Goal: Task Accomplishment & Management: Use online tool/utility

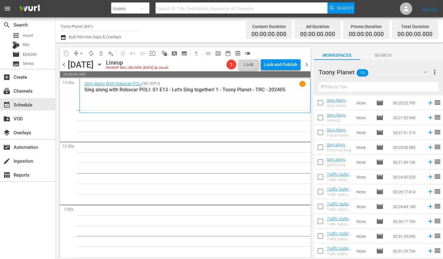
click at [335, 84] on input "text" at bounding box center [379, 87] width 120 height 10
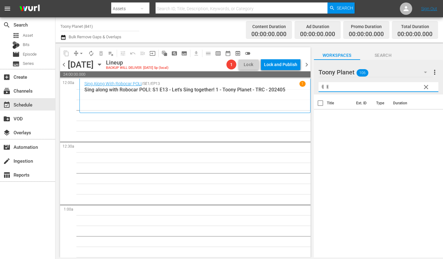
type input "ㅖ"
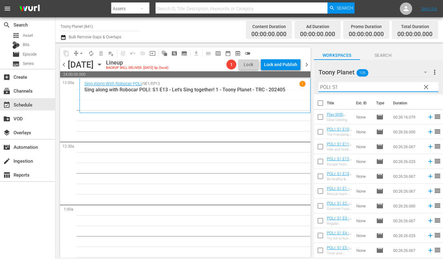
type input "POLI: S1"
drag, startPoint x: 171, startPoint y: 154, endPoint x: 105, endPoint y: 127, distance: 71.1
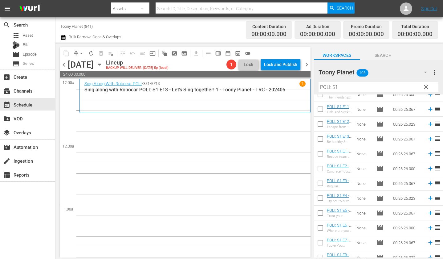
scroll to position [48, 0]
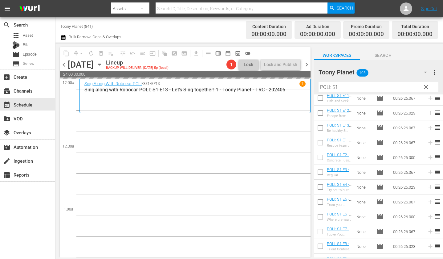
drag, startPoint x: 340, startPoint y: 227, endPoint x: 137, endPoint y: 19, distance: 291.4
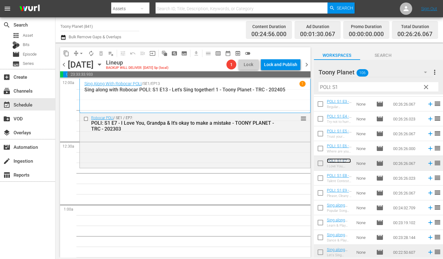
scroll to position [118, 0]
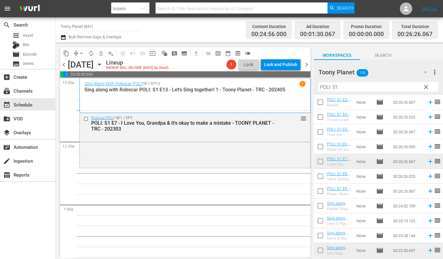
click at [316, 173] on input "checkbox" at bounding box center [320, 177] width 13 height 13
checkbox input "true"
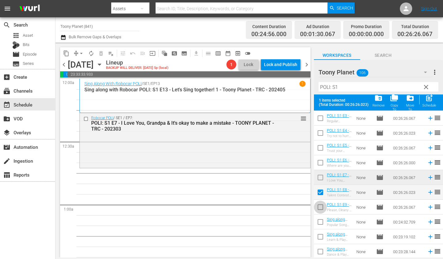
drag, startPoint x: 319, startPoint y: 207, endPoint x: 367, endPoint y: 154, distance: 71.2
click at [319, 207] on input "checkbox" at bounding box center [320, 208] width 13 height 13
checkbox input "true"
click at [398, 106] on div "Schedule" at bounding box center [430, 105] width 14 height 4
checkbox input "false"
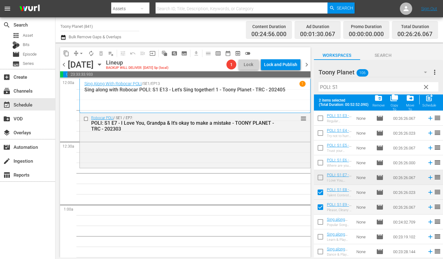
checkbox input "false"
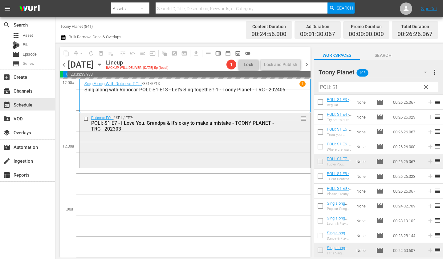
click at [175, 165] on div "Robocar POLI / SE1 / EP7: POLI: S1 E7 - I Love You, Grandpa & It's okay to make…" at bounding box center [195, 140] width 231 height 54
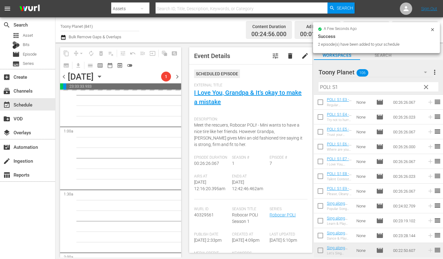
scroll to position [90, 0]
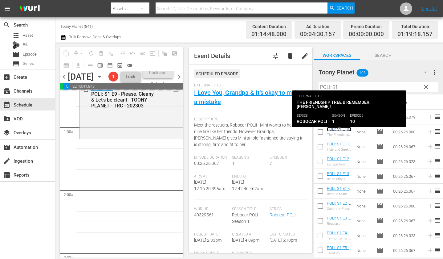
scroll to position [151, 0]
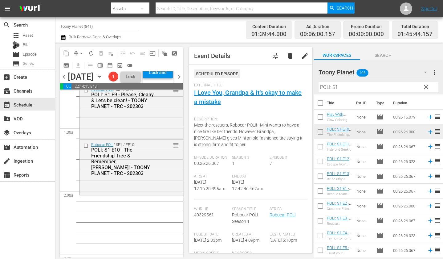
click at [146, 193] on div "Robocar POLI / SE1 / EP10: POLI: S1 E10 - The Friendship Tree & Remember, [PERS…" at bounding box center [131, 167] width 103 height 54
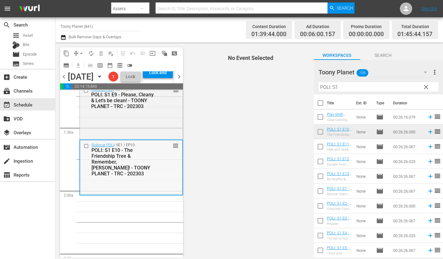
click at [122, 194] on div "Robocar POLI / SE1 / EP10: POLI: S1 E10 - The Friendship Tree & Remember, [PERS…" at bounding box center [131, 167] width 102 height 54
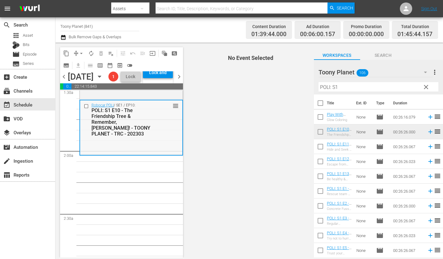
scroll to position [187, 0]
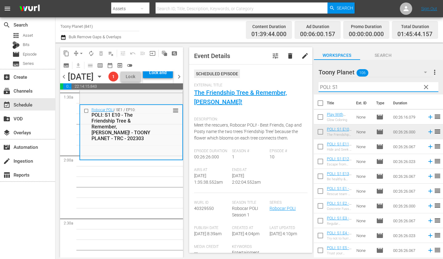
drag, startPoint x: 342, startPoint y: 87, endPoint x: 282, endPoint y: 82, distance: 60.9
click at [287, 83] on div "content_copy compress arrow_drop_down autorenew_outlined delete_forever_outline…" at bounding box center [250, 150] width 388 height 215
type input "ㄴ"
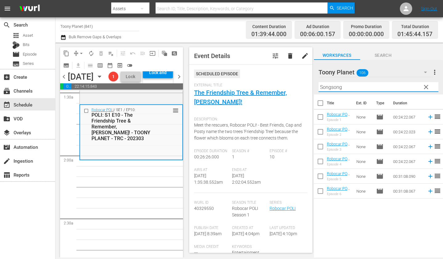
drag, startPoint x: 324, startPoint y: 87, endPoint x: 269, endPoint y: 79, distance: 56.4
click at [274, 80] on div "content_copy compress arrow_drop_down autorenew_outlined delete_forever_outline…" at bounding box center [250, 150] width 388 height 215
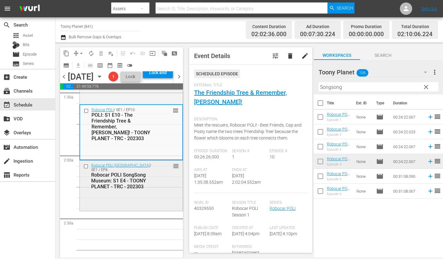
click at [113, 210] on div "Robocar POLI SongSong Museum / SE1 / EP4: Robocar POLI SongSong Museum: S1 E4 -…" at bounding box center [131, 184] width 103 height 49
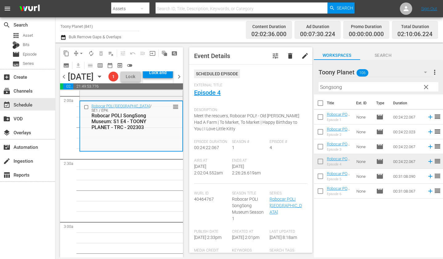
scroll to position [249, 0]
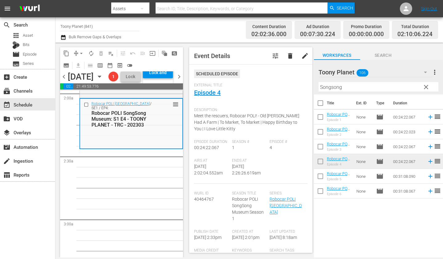
drag, startPoint x: 342, startPoint y: 89, endPoint x: 274, endPoint y: 72, distance: 70.0
click at [277, 72] on div "content_copy compress arrow_drop_down autorenew_outlined delete_forever_outline…" at bounding box center [250, 150] width 388 height 215
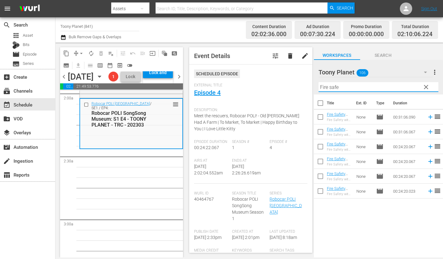
click at [348, 222] on div "Title Ext. ID Type Duration Fire Safety with [PERSON_NAME]: S1 E6 - TOONY PLANE…" at bounding box center [378, 176] width 129 height 164
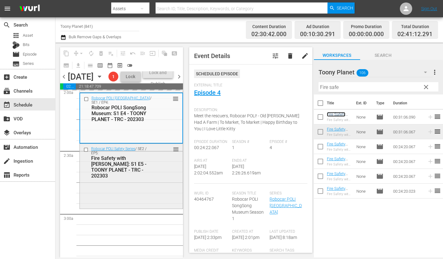
scroll to position [321, 0]
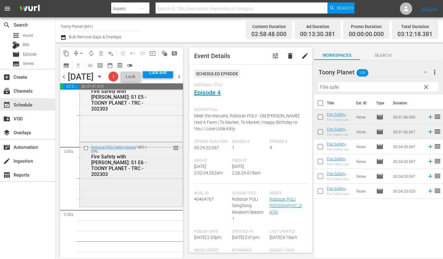
click at [113, 200] on div "Robocar POLI Safety Series / SE2 / EP6: Fire Safety with [PERSON_NAME]: S1 E6 -…" at bounding box center [131, 173] width 103 height 63
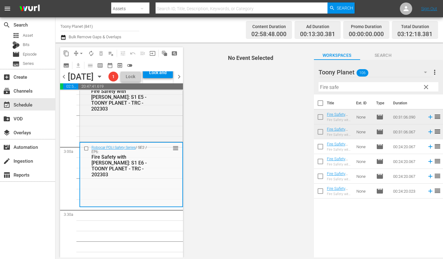
scroll to position [343, 0]
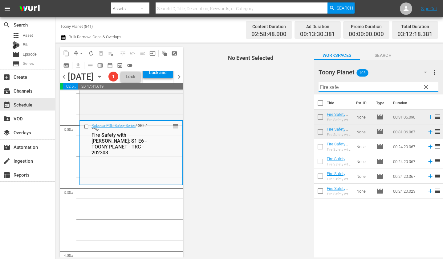
drag, startPoint x: 352, startPoint y: 85, endPoint x: 282, endPoint y: 80, distance: 70.2
click at [282, 80] on div "content_copy compress arrow_drop_down autorenew_outlined delete_forever_outline…" at bounding box center [250, 150] width 388 height 215
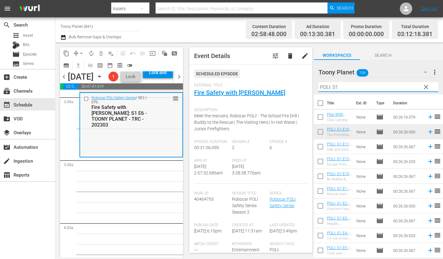
scroll to position [373, 0]
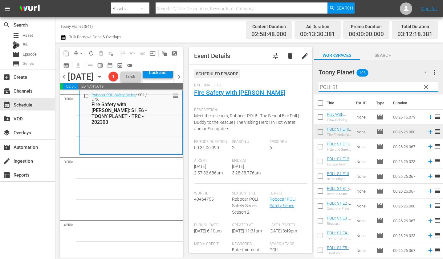
type input "POLI: S1"
click at [324, 146] on input "checkbox" at bounding box center [320, 147] width 13 height 13
checkbox input "true"
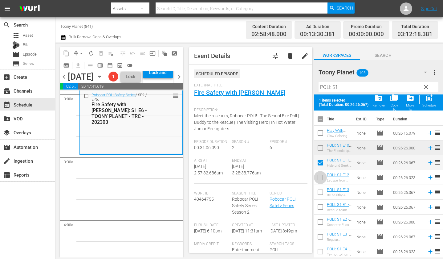
click at [319, 175] on input "checkbox" at bounding box center [320, 178] width 13 height 13
checkbox input "true"
click at [321, 194] on input "checkbox" at bounding box center [320, 193] width 13 height 13
checkbox input "true"
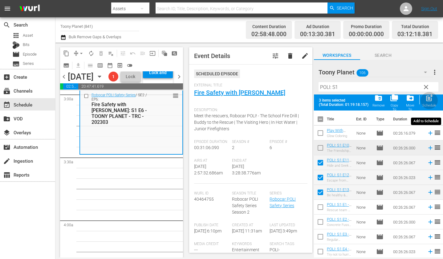
click at [398, 100] on span "post_add" at bounding box center [430, 98] width 8 height 8
checkbox input "false"
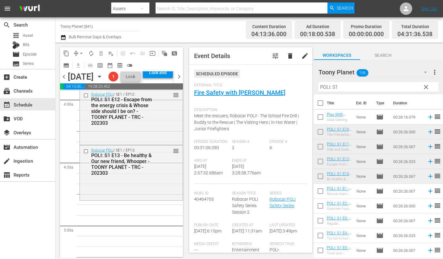
scroll to position [505, 0]
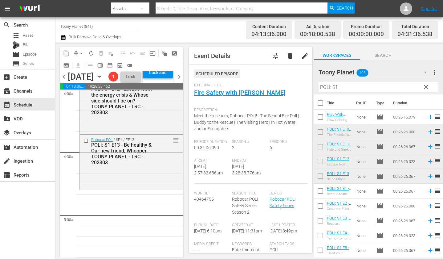
click at [109, 165] on div "POLI: S1 E13 - Be healthy & Our new friend, Whooper - TOONY PLANET - TRC - 2023…" at bounding box center [122, 153] width 63 height 23
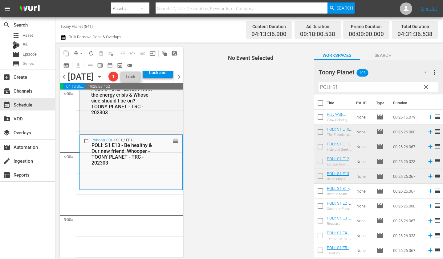
click at [349, 86] on input "POLI: S1" at bounding box center [379, 87] width 120 height 10
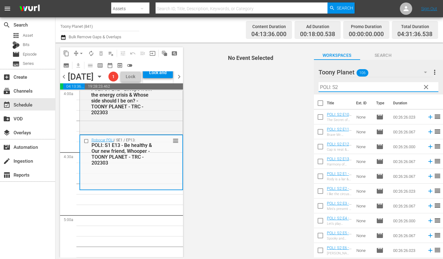
type input "POLI: S2"
drag, startPoint x: 261, startPoint y: 153, endPoint x: 287, endPoint y: 151, distance: 25.6
click at [262, 153] on span "No Event Selected" at bounding box center [249, 150] width 129 height 215
click at [320, 175] on input "checkbox" at bounding box center [320, 177] width 13 height 13
checkbox input "true"
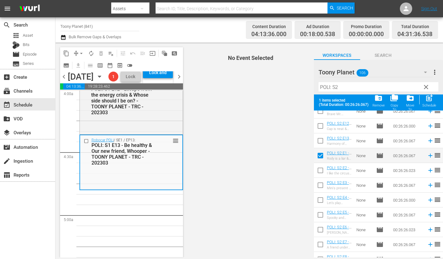
scroll to position [41, 0]
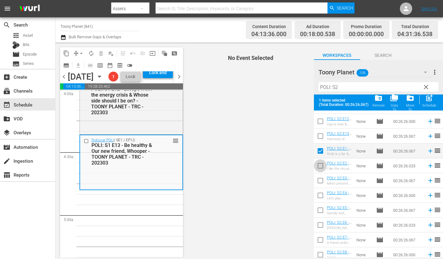
click at [323, 165] on input "checkbox" at bounding box center [320, 166] width 13 height 13
checkbox input "true"
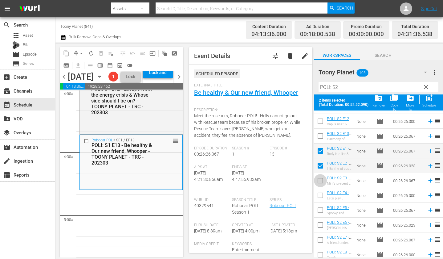
click at [320, 180] on input "checkbox" at bounding box center [320, 181] width 13 height 13
checkbox input "true"
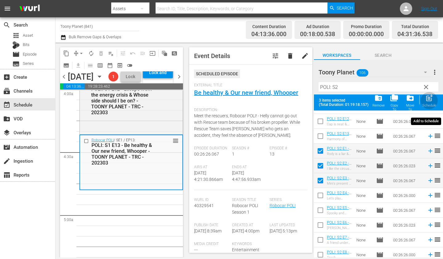
click at [398, 103] on div "Schedule" at bounding box center [430, 105] width 14 height 4
checkbox input "false"
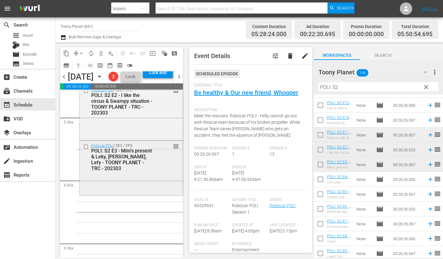
scroll to position [691, 0]
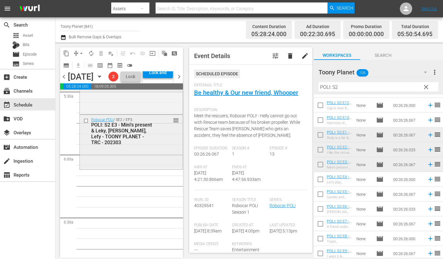
click at [142, 164] on div "Robocar POLI / SE2 / EP3: POLI: S2 E3 - Mini's present & Leky, Lety, Lefy - TOO…" at bounding box center [131, 142] width 103 height 54
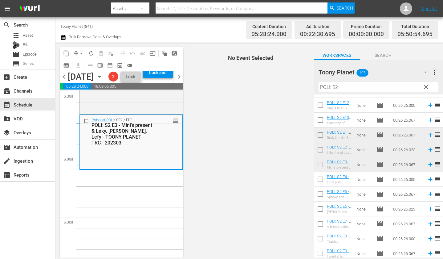
drag, startPoint x: 343, startPoint y: 85, endPoint x: 254, endPoint y: 81, distance: 88.6
click at [254, 81] on div "content_copy compress arrow_drop_down autorenew_outlined delete_forever_outline…" at bounding box center [250, 150] width 388 height 215
type input "F"
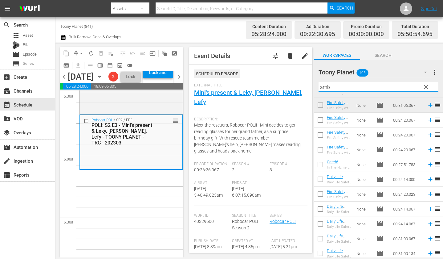
scroll to position [0, 0]
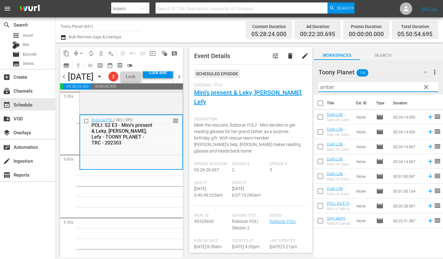
type input "amber"
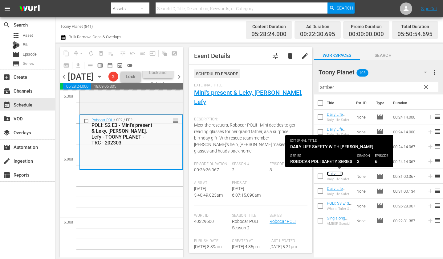
scroll to position [723, 0]
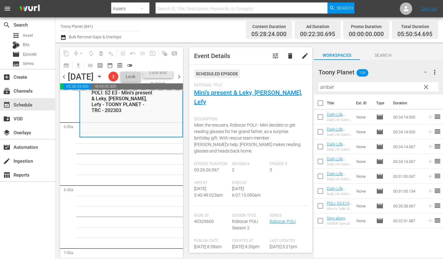
drag, startPoint x: 151, startPoint y: 193, endPoint x: 290, endPoint y: 147, distance: 146.9
drag, startPoint x: 320, startPoint y: 118, endPoint x: 319, endPoint y: 123, distance: 5.8
click at [320, 118] on input "checkbox" at bounding box center [320, 118] width 13 height 13
checkbox input "true"
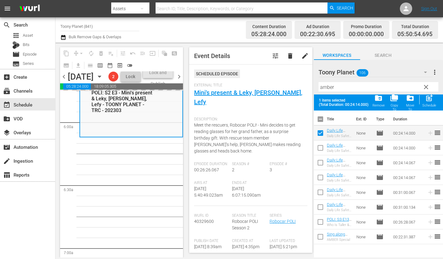
click at [319, 164] on input "checkbox" at bounding box center [320, 163] width 13 height 13
checkbox input "true"
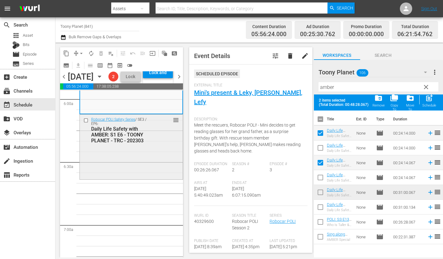
scroll to position [753, 0]
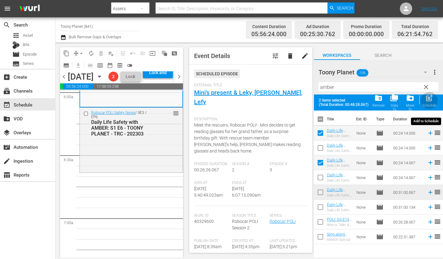
click at [398, 102] on div "post_add Schedule" at bounding box center [430, 101] width 14 height 14
checkbox input "false"
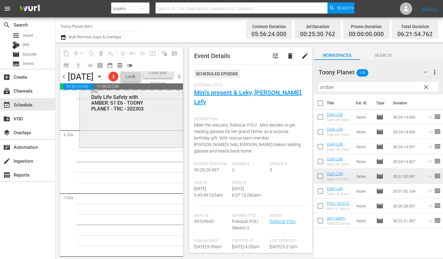
scroll to position [779, 0]
click at [122, 145] on div "Robocar POLI Safety Series / SE3 / EP6: Daily Life Safety with AMBER: S1 E6 - T…" at bounding box center [131, 113] width 103 height 63
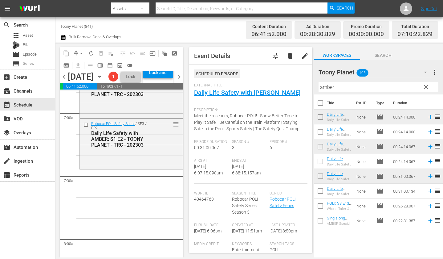
scroll to position [874, 0]
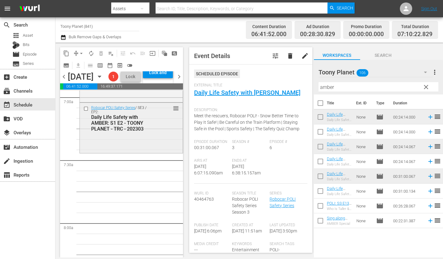
click at [130, 152] on div "Robocar POLI Safety Series / SE3 / EP2: Daily Life Safety with AMBER: S1 E2 - T…" at bounding box center [131, 127] width 103 height 49
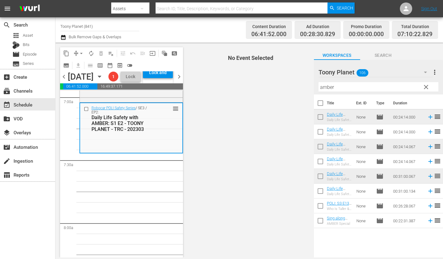
click at [280, 76] on div "content_copy compress arrow_drop_down autorenew_outlined delete_forever_outline…" at bounding box center [250, 150] width 388 height 215
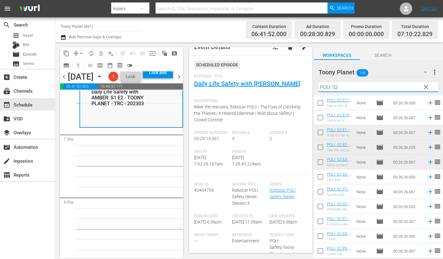
scroll to position [892, 0]
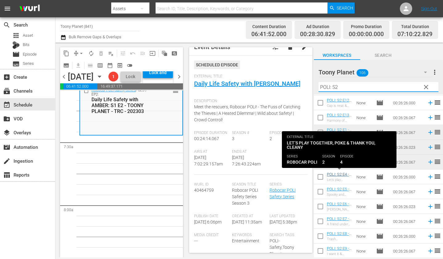
type input "POLI: S2"
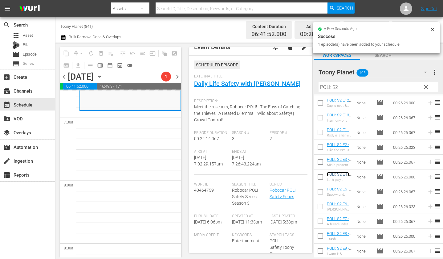
scroll to position [923, 0]
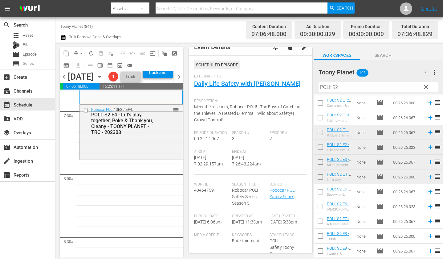
click at [119, 158] on div "Robocar POLI / SE2 / EP4: POLI: S2 E4 - Let’s play together, Poke & Thank you, …" at bounding box center [131, 132] width 103 height 54
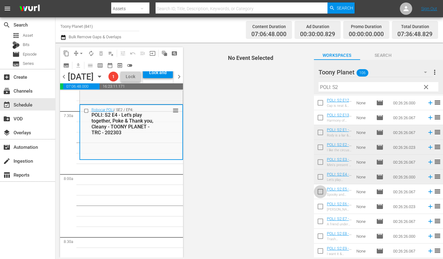
click at [316, 191] on input "checkbox" at bounding box center [320, 192] width 13 height 13
checkbox input "true"
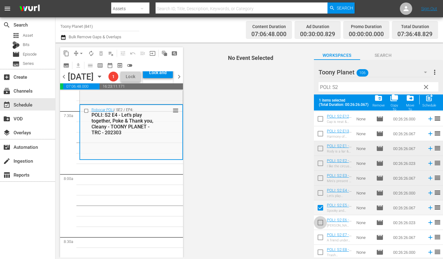
click at [322, 221] on input "checkbox" at bounding box center [320, 223] width 13 height 13
checkbox input "true"
click at [318, 237] on input "checkbox" at bounding box center [320, 238] width 13 height 13
checkbox input "true"
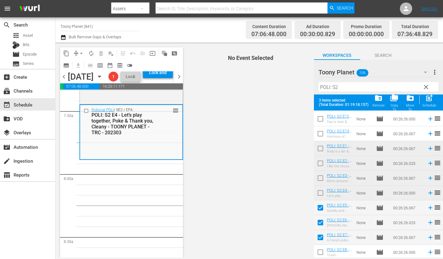
scroll to position [60, 0]
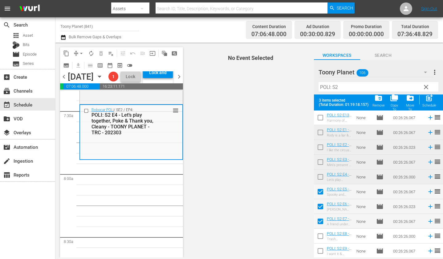
drag, startPoint x: 319, startPoint y: 236, endPoint x: 270, endPoint y: 232, distance: 49.3
click at [319, 236] on input "checkbox" at bounding box center [320, 237] width 13 height 13
checkbox input "true"
click at [398, 101] on span "post_add" at bounding box center [430, 98] width 8 height 8
checkbox input "false"
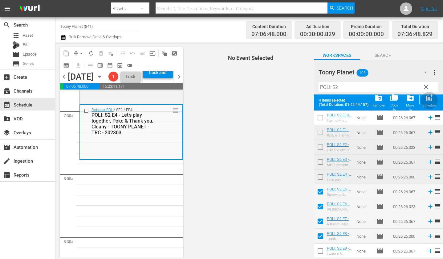
checkbox input "false"
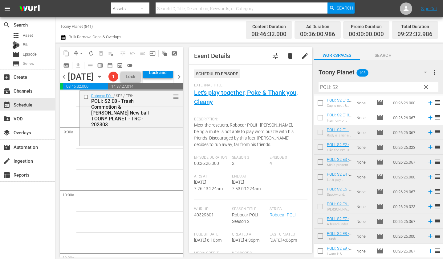
scroll to position [1161, 0]
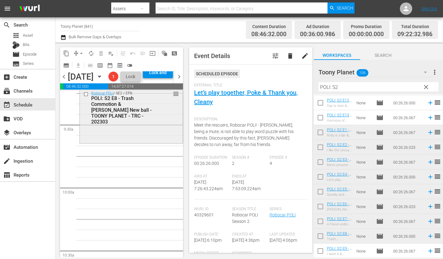
click at [151, 142] on div "Robocar POLI / SE2 / EP8: POLI: S2 E8 - Trash Commotion & Bruner’s New ball - T…" at bounding box center [131, 115] width 103 height 54
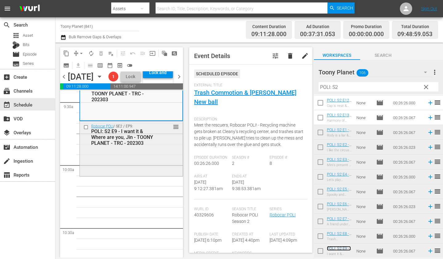
scroll to position [1184, 0]
click at [118, 175] on div "Robocar POLI / SE2 / EP9: POLI: S2 E9 - I want it & Where are you, Jin - TOONY …" at bounding box center [131, 148] width 103 height 54
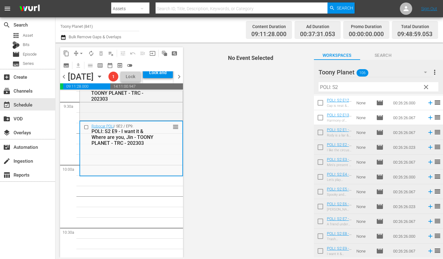
drag, startPoint x: 295, startPoint y: 84, endPoint x: 282, endPoint y: 82, distance: 13.1
click at [286, 84] on div "content_copy compress arrow_drop_down autorenew_outlined delete_forever_outline…" at bounding box center [250, 150] width 388 height 215
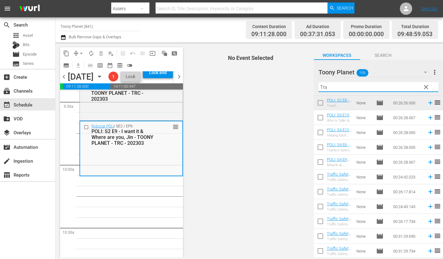
scroll to position [0, 0]
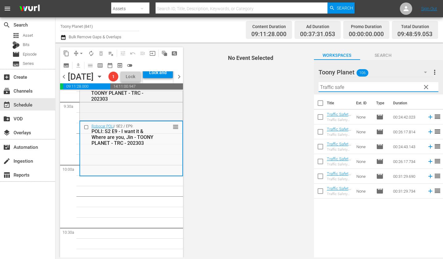
drag, startPoint x: 337, startPoint y: 88, endPoint x: 258, endPoint y: 79, distance: 79.7
click at [258, 79] on div "content_copy compress arrow_drop_down autorenew_outlined delete_forever_outline…" at bounding box center [250, 150] width 388 height 215
type input "Traffic safe"
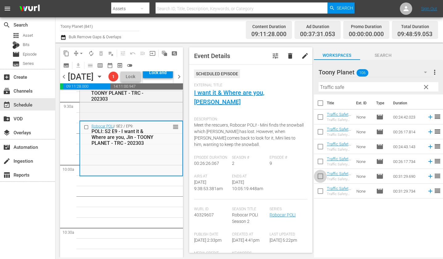
click at [318, 178] on input "checkbox" at bounding box center [320, 177] width 13 height 13
checkbox input "true"
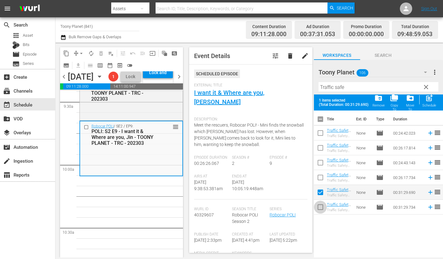
click at [320, 210] on input "checkbox" at bounding box center [320, 208] width 13 height 13
checkbox input "true"
click at [398, 97] on span "post_add" at bounding box center [430, 98] width 8 height 8
checkbox input "false"
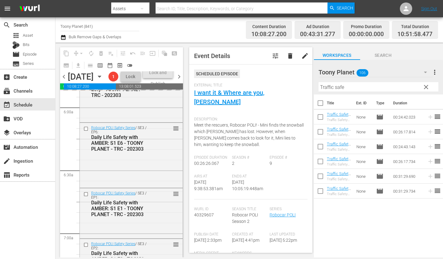
scroll to position [686, 0]
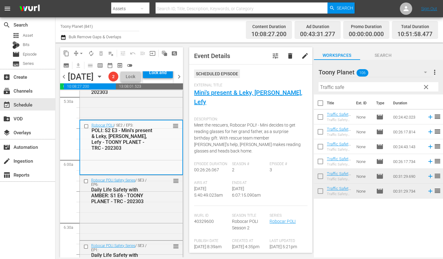
drag, startPoint x: 353, startPoint y: 87, endPoint x: 213, endPoint y: 81, distance: 139.5
click at [213, 81] on div "content_copy compress arrow_drop_down autorenew_outlined delete_forever_outline…" at bounding box center [250, 150] width 388 height 215
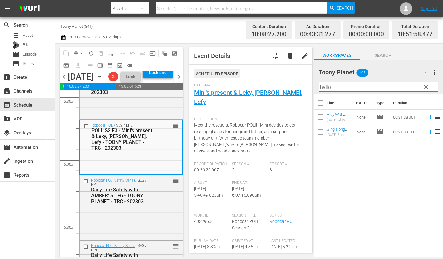
type input "hallow"
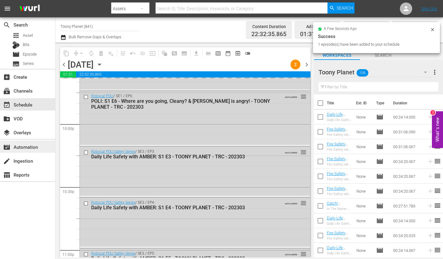
scroll to position [2875, 0]
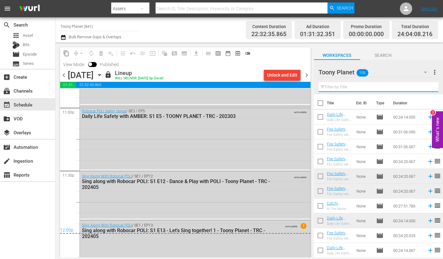
click at [361, 86] on input "text" at bounding box center [379, 87] width 120 height 10
paste input "Songsong"
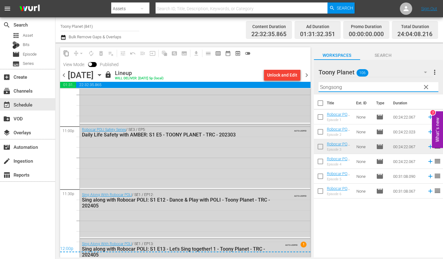
scroll to position [2866, 0]
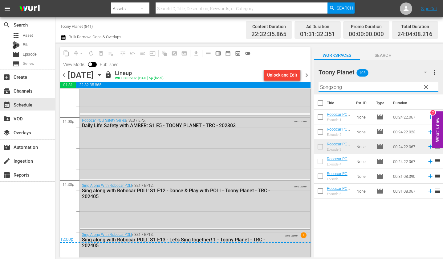
drag, startPoint x: 308, startPoint y: 78, endPoint x: 264, endPoint y: 73, distance: 44.1
click at [270, 74] on div "content_copy compress arrow_drop_down autorenew_outlined delete_forever_outline…" at bounding box center [250, 150] width 388 height 215
paste input "Traffic safe"
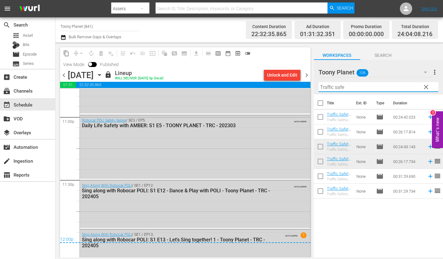
drag, startPoint x: 364, startPoint y: 86, endPoint x: 221, endPoint y: 72, distance: 143.4
click at [233, 72] on div "content_copy compress arrow_drop_down autorenew_outlined delete_forever_outline…" at bounding box center [250, 150] width 388 height 215
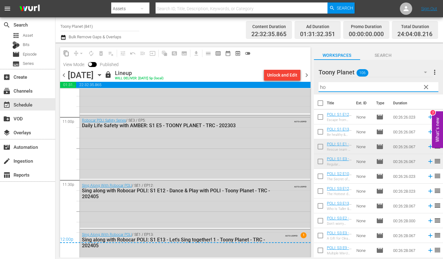
type input "h"
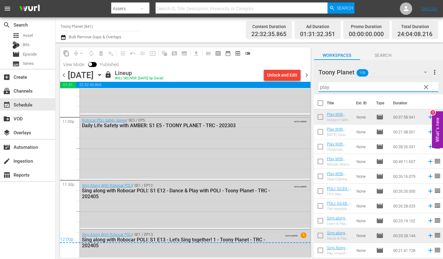
drag, startPoint x: 348, startPoint y: 87, endPoint x: 254, endPoint y: 72, distance: 94.9
click at [262, 76] on div "content_copy compress arrow_drop_down autorenew_outlined delete_forever_outline…" at bounding box center [250, 150] width 388 height 215
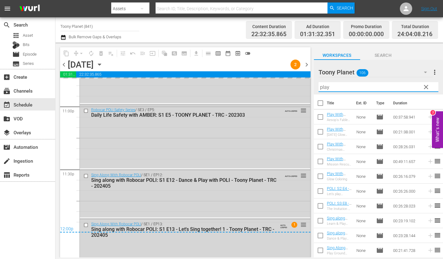
paste input "sing along"
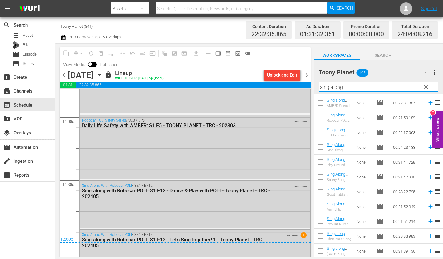
scroll to position [0, 0]
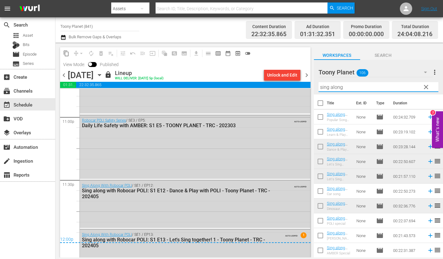
click at [310, 75] on span "chevron_right" at bounding box center [307, 75] width 8 height 8
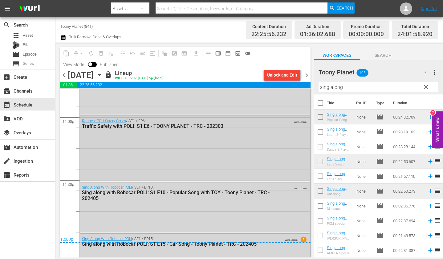
scroll to position [2890, 0]
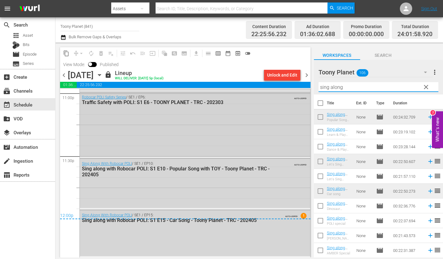
drag, startPoint x: 354, startPoint y: 85, endPoint x: 302, endPoint y: 116, distance: 60.1
click at [241, 82] on div "content_copy compress arrow_drop_down autorenew_outlined delete_forever_outline…" at bounding box center [250, 150] width 388 height 215
paste input "POLI: S"
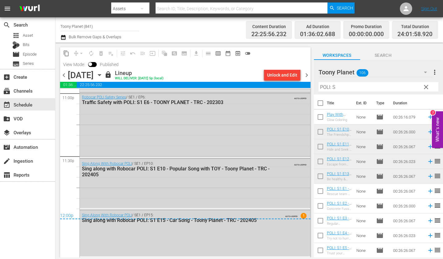
drag, startPoint x: 243, startPoint y: 151, endPoint x: 359, endPoint y: 158, distance: 116.5
click at [243, 151] on div "Robocar POLI Safety Series / SE1 / EP6: Traffic Safety with POLI: S1 E6 - TOONY…" at bounding box center [195, 124] width 231 height 64
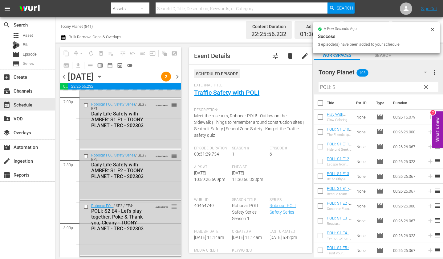
scroll to position [2384, 0]
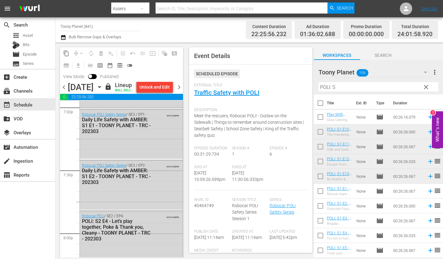
drag, startPoint x: 330, startPoint y: 85, endPoint x: 314, endPoint y: 81, distance: 15.8
click at [314, 81] on div "Toony Planet 106 Toony Planet more_vert clear Filter by Title POLI: S" at bounding box center [378, 77] width 129 height 35
paste input "Songsong"
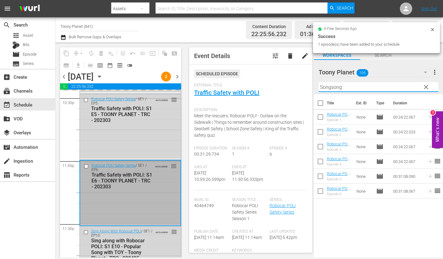
scroll to position [2901, 0]
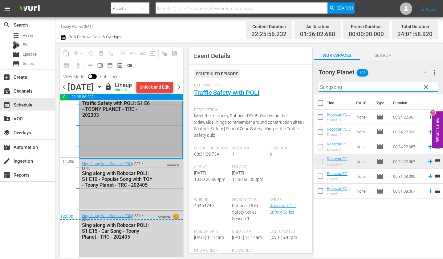
drag, startPoint x: 376, startPoint y: 88, endPoint x: 271, endPoint y: 76, distance: 105.8
click at [277, 76] on div "content_copy compress arrow_drop_down autorenew_outlined delete_forever_outline…" at bounding box center [250, 150] width 388 height 215
paste input "Fire safe"
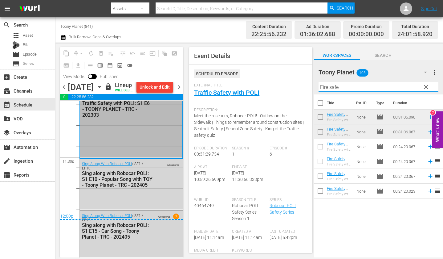
type input "Fire safe"
click at [425, 87] on span "clear" at bounding box center [426, 86] width 7 height 7
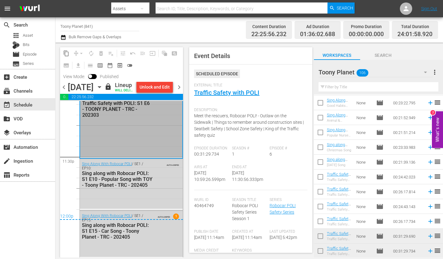
scroll to position [1396, 0]
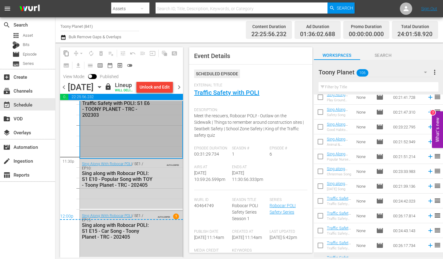
click at [179, 89] on span "chevron_right" at bounding box center [179, 87] width 8 height 8
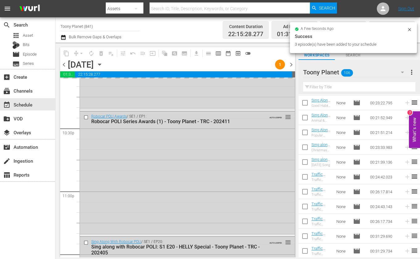
scroll to position [2852, 0]
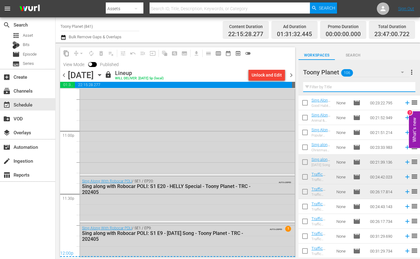
drag, startPoint x: 344, startPoint y: 85, endPoint x: 309, endPoint y: 84, distance: 35.2
click at [309, 84] on input "text" at bounding box center [359, 87] width 112 height 10
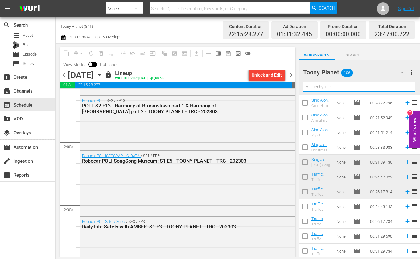
scroll to position [205, 0]
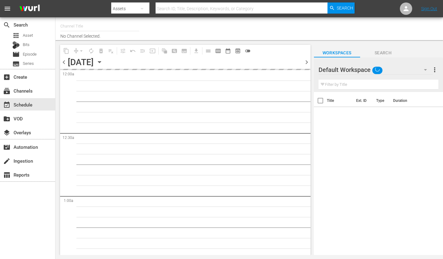
type input "Toony Planet (841)"
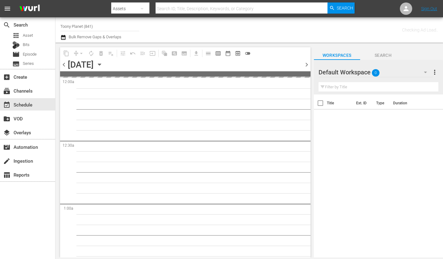
click at [404, 82] on input "text" at bounding box center [379, 87] width 120 height 10
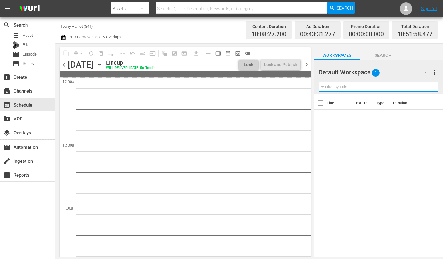
click at [399, 74] on div "Default Workspace 0" at bounding box center [376, 72] width 114 height 17
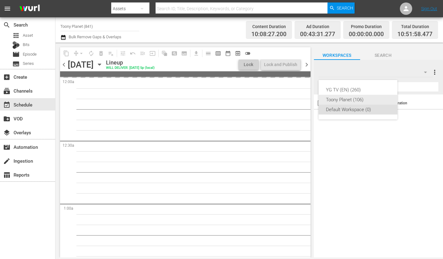
click at [365, 97] on div "Toony Planet (106)" at bounding box center [358, 100] width 64 height 10
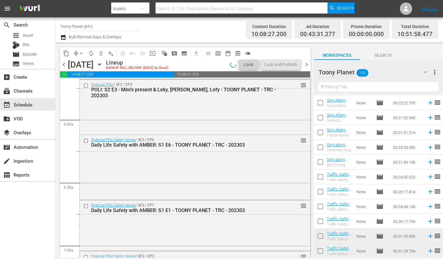
scroll to position [1265, 0]
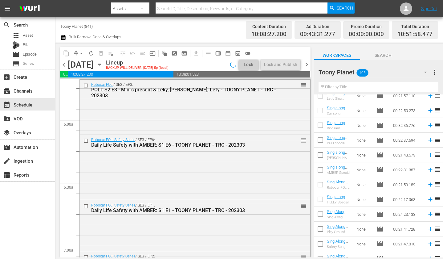
click at [335, 86] on input "text" at bounding box center [379, 87] width 120 height 10
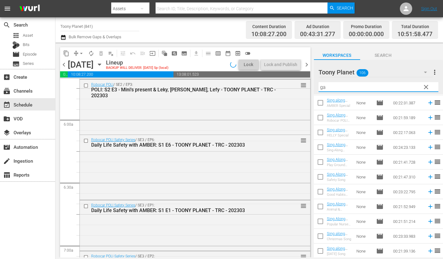
scroll to position [0, 0]
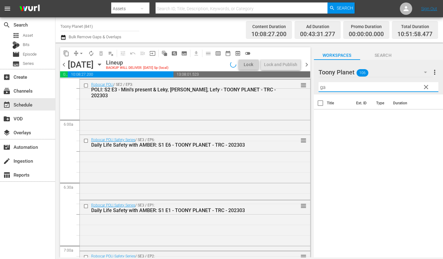
type input "g"
drag, startPoint x: 384, startPoint y: 206, endPoint x: 380, endPoint y: 204, distance: 4.6
click at [384, 206] on div "Title Ext. ID Type Duration Play With Robocar POLI - Halloween Glow coloring - …" at bounding box center [378, 176] width 129 height 164
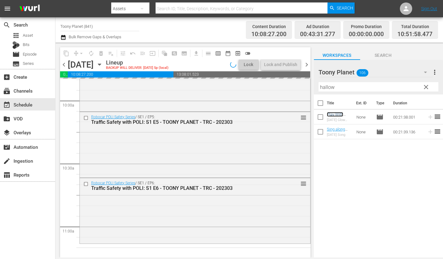
scroll to position [1297, 0]
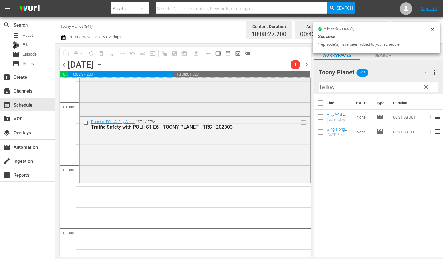
drag, startPoint x: 335, startPoint y: 89, endPoint x: 256, endPoint y: 84, distance: 78.8
click at [258, 84] on div "content_copy compress arrow_drop_down autorenew_outlined delete_forever_outline…" at bounding box center [250, 150] width 388 height 215
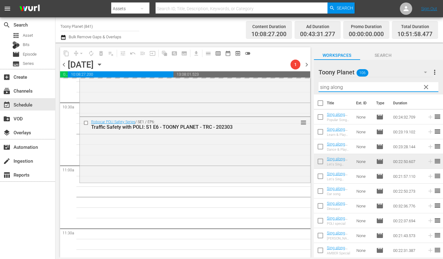
drag, startPoint x: 365, startPoint y: 89, endPoint x: 276, endPoint y: 72, distance: 91.4
click at [276, 72] on div "content_copy compress arrow_drop_down autorenew_outlined delete_forever_outline…" at bounding box center [250, 150] width 388 height 215
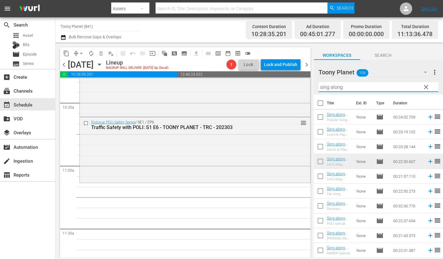
scroll to position [1287, 0]
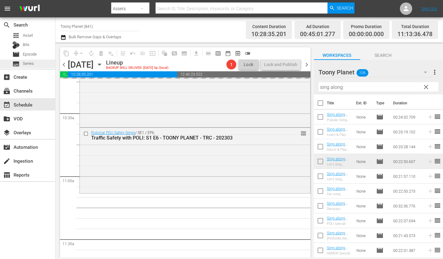
drag, startPoint x: 334, startPoint y: 113, endPoint x: 3, endPoint y: 61, distance: 334.9
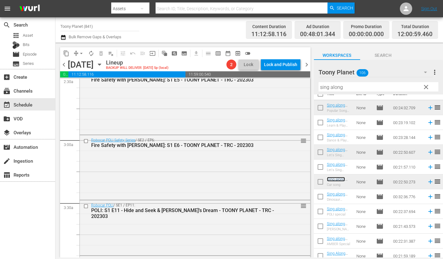
scroll to position [0, 0]
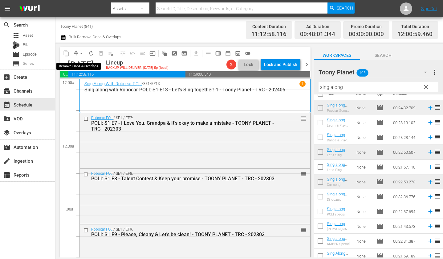
click at [80, 53] on span "arrow_drop_down" at bounding box center [81, 53] width 6 height 6
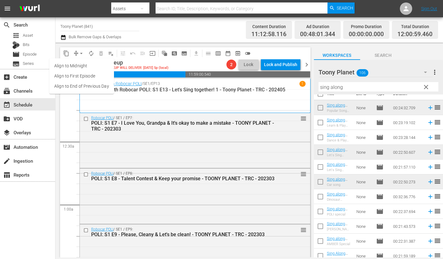
click at [75, 89] on li "Align to End of Previous Day" at bounding box center [81, 86] width 65 height 10
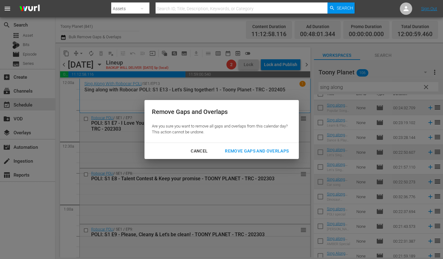
drag, startPoint x: 241, startPoint y: 151, endPoint x: 208, endPoint y: 126, distance: 41.6
click at [241, 151] on div "Remove Gaps and Overlaps" at bounding box center [257, 151] width 74 height 8
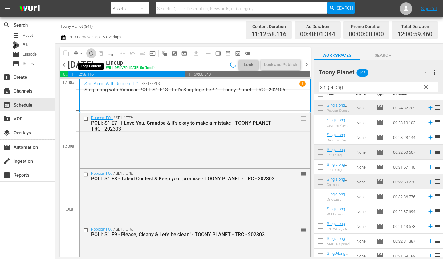
click at [93, 52] on span "autorenew_outlined" at bounding box center [91, 53] width 6 height 6
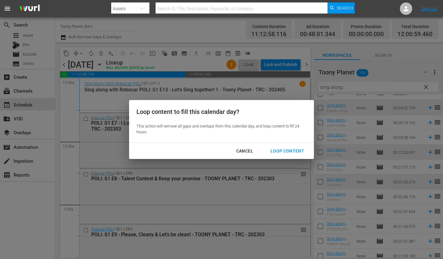
click at [288, 154] on div "Loop Content" at bounding box center [287, 151] width 43 height 8
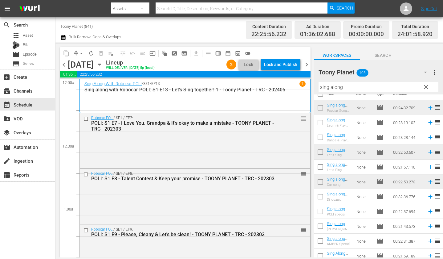
click at [281, 65] on div "Lock and Publish" at bounding box center [280, 64] width 33 height 11
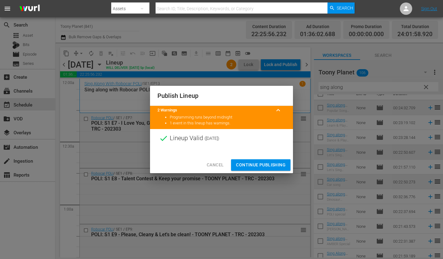
click at [249, 167] on span "Continue Publishing" at bounding box center [261, 165] width 50 height 8
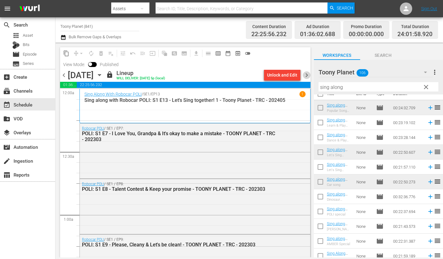
click at [307, 75] on span "chevron_right" at bounding box center [307, 75] width 8 height 8
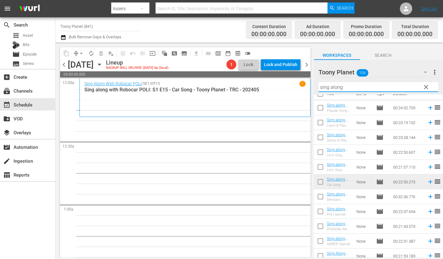
drag, startPoint x: 278, startPoint y: 80, endPoint x: 246, endPoint y: 76, distance: 32.3
click at [249, 77] on div "content_copy compress arrow_drop_down autorenew_outlined delete_forever_outline…" at bounding box center [250, 150] width 388 height 215
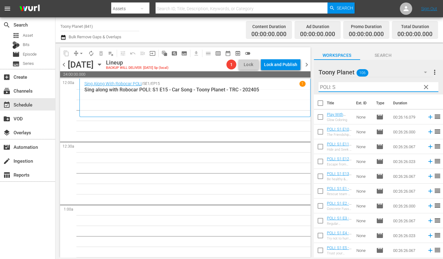
drag, startPoint x: 319, startPoint y: 82, endPoint x: 283, endPoint y: 75, distance: 36.5
click at [285, 76] on div "content_copy compress arrow_drop_down autorenew_outlined delete_forever_outline…" at bounding box center [250, 150] width 388 height 215
drag, startPoint x: 334, startPoint y: 87, endPoint x: 298, endPoint y: 80, distance: 36.4
click at [298, 80] on div "content_copy compress arrow_drop_down autorenew_outlined delete_forever_outline…" at bounding box center [250, 150] width 388 height 215
click at [348, 86] on input "POLI: S" at bounding box center [379, 87] width 120 height 10
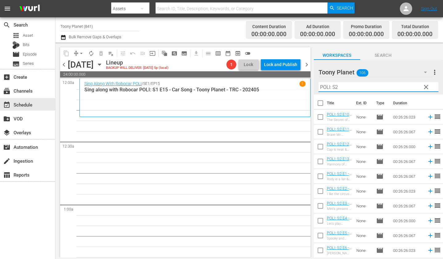
type input "POLI: S2"
drag, startPoint x: 262, startPoint y: 183, endPoint x: 334, endPoint y: 186, distance: 72.2
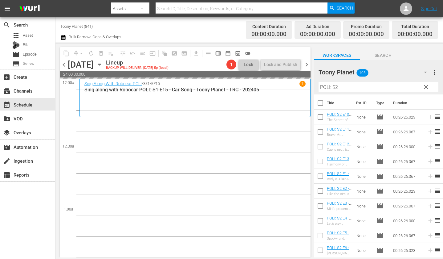
drag, startPoint x: 335, startPoint y: 114, endPoint x: 144, endPoint y: 6, distance: 219.2
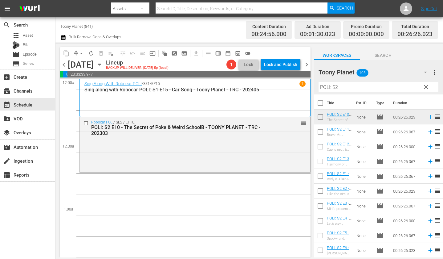
click at [222, 160] on div "Robocar POLI / SE2 / EP10: POLI: S2 E10 - The Secret of Poke & Weird SchoolB - …" at bounding box center [195, 144] width 231 height 54
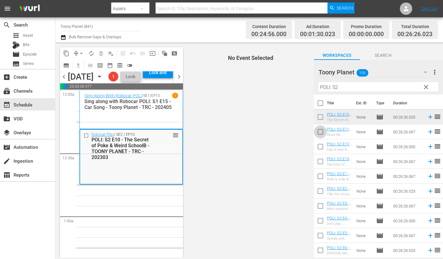
click at [318, 132] on input "checkbox" at bounding box center [320, 132] width 13 height 13
checkbox input "true"
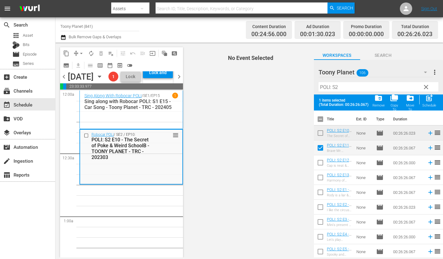
drag, startPoint x: 319, startPoint y: 162, endPoint x: 317, endPoint y: 176, distance: 13.9
click at [319, 162] on input "checkbox" at bounding box center [320, 163] width 13 height 13
checkbox input "true"
click at [317, 180] on input "checkbox" at bounding box center [320, 178] width 13 height 13
checkbox input "true"
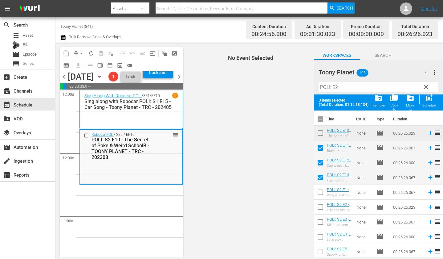
click at [434, 101] on div "post_add Schedule" at bounding box center [430, 101] width 14 height 14
checkbox input "false"
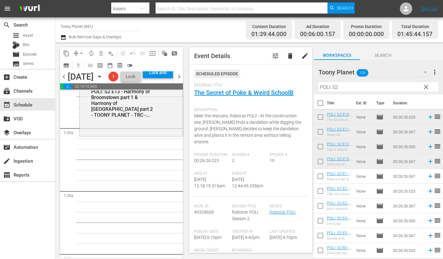
scroll to position [217, 0]
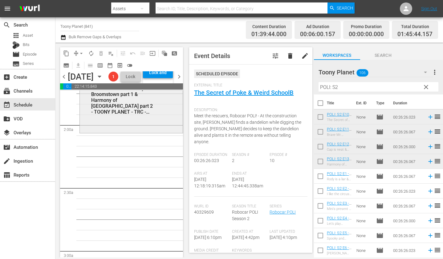
click at [141, 132] on div "Robocar POLI / SE2 / EP13: POLI: S2 E13 - Harmony of Broomstown part 1 & Harmon…" at bounding box center [131, 105] width 103 height 54
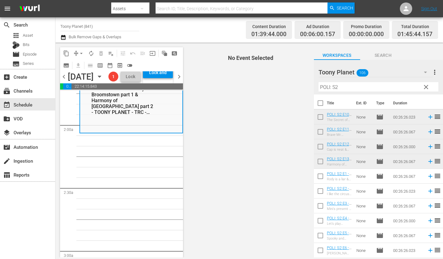
drag, startPoint x: 344, startPoint y: 87, endPoint x: 270, endPoint y: 76, distance: 74.8
click at [273, 77] on div "content_copy compress arrow_drop_down autorenew_outlined delete_forever_outline…" at bounding box center [250, 150] width 388 height 215
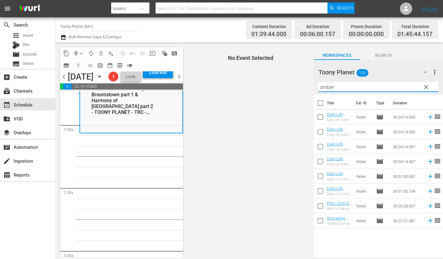
type input "amber"
drag, startPoint x: 139, startPoint y: 201, endPoint x: 261, endPoint y: 178, distance: 124.4
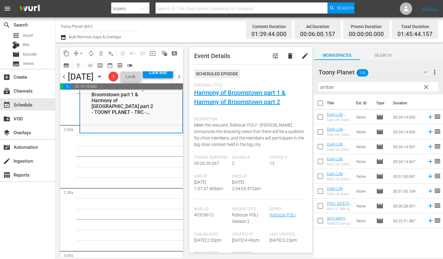
click at [318, 130] on input "checkbox" at bounding box center [320, 132] width 13 height 13
checkbox input "true"
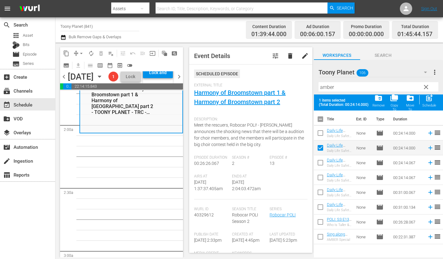
click at [320, 175] on input "checkbox" at bounding box center [320, 178] width 13 height 13
checkbox input "true"
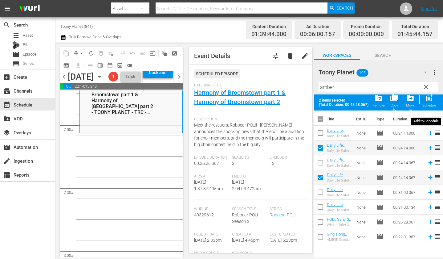
click at [429, 96] on span "post_add" at bounding box center [430, 98] width 8 height 8
checkbox input "false"
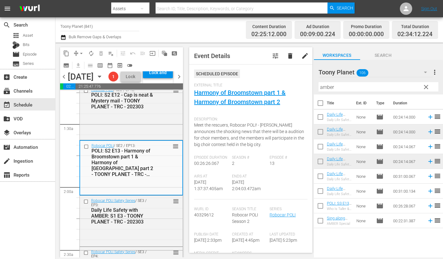
scroll to position [156, 0]
drag, startPoint x: 344, startPoint y: 86, endPoint x: 281, endPoint y: 75, distance: 63.9
click at [282, 75] on div "content_copy compress arrow_drop_down autorenew_outlined delete_forever_outline…" at bounding box center [250, 150] width 388 height 215
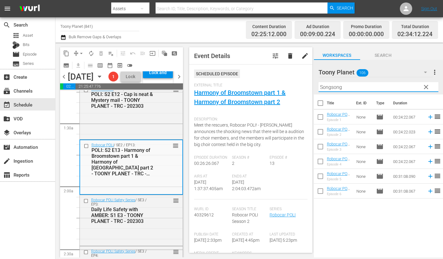
drag, startPoint x: 338, startPoint y: 85, endPoint x: 208, endPoint y: 53, distance: 133.4
click at [225, 59] on div "content_copy compress arrow_drop_down autorenew_outlined delete_forever_outline…" at bounding box center [250, 150] width 388 height 215
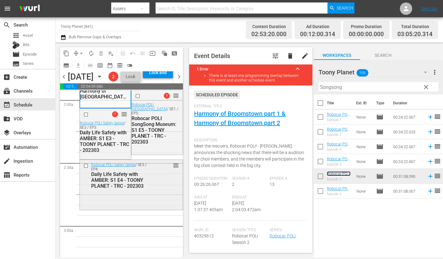
scroll to position [272, 0]
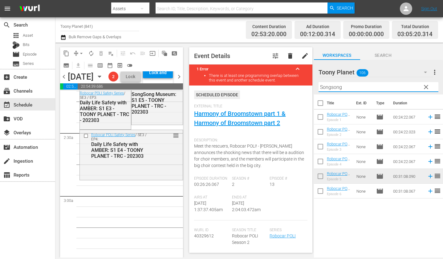
drag, startPoint x: 324, startPoint y: 84, endPoint x: 281, endPoint y: 82, distance: 42.9
click at [287, 82] on div "content_copy compress arrow_drop_down autorenew_outlined delete_forever_outline…" at bounding box center [250, 150] width 388 height 215
click at [160, 179] on div "Robocar POLI Safety Series / SE3 / EP4: Daily Life Safety with AMBER: S1 E4 - T…" at bounding box center [131, 154] width 103 height 49
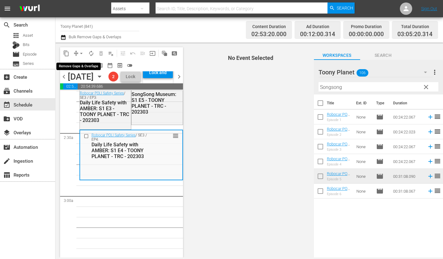
click at [78, 51] on span "arrow_drop_down" at bounding box center [81, 53] width 6 height 6
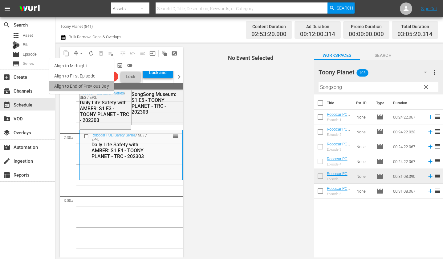
click at [81, 85] on li "Align to End of Previous Day" at bounding box center [81, 86] width 65 height 10
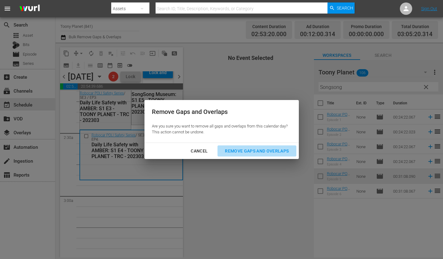
click at [253, 152] on div "Remove Gaps and Overlaps" at bounding box center [257, 151] width 74 height 8
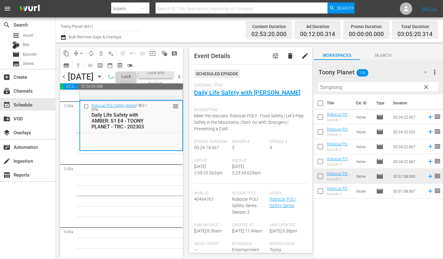
scroll to position [350, 0]
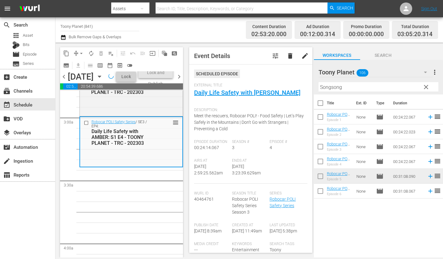
click at [126, 166] on div "Robocar POLI Safety Series / SE3 / EP4: Daily Life Safety with AMBER: S1 E4 - T…" at bounding box center [131, 141] width 102 height 49
drag, startPoint x: 356, startPoint y: 89, endPoint x: 266, endPoint y: 85, distance: 90.5
click at [266, 85] on div "content_copy compress arrow_drop_down autorenew_outlined delete_forever_outline…" at bounding box center [250, 150] width 388 height 215
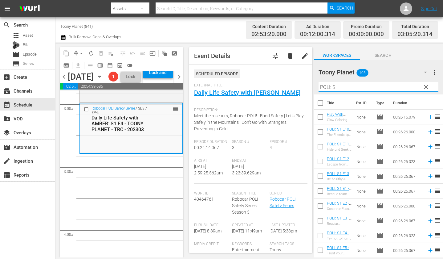
scroll to position [342, 0]
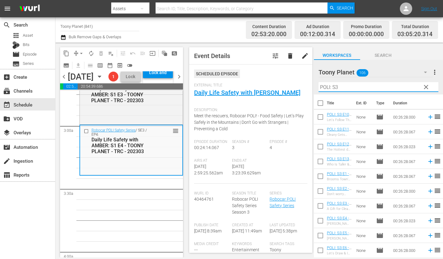
type input "POLI: S3"
drag, startPoint x: 106, startPoint y: 222, endPoint x: 248, endPoint y: 192, distance: 144.6
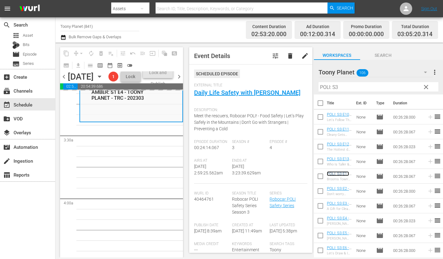
scroll to position [38, 0]
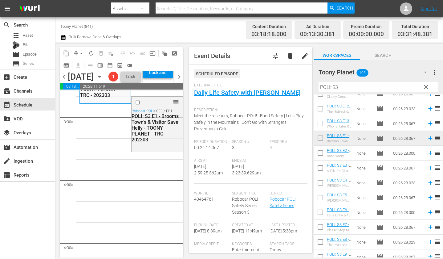
scroll to position [419, 0]
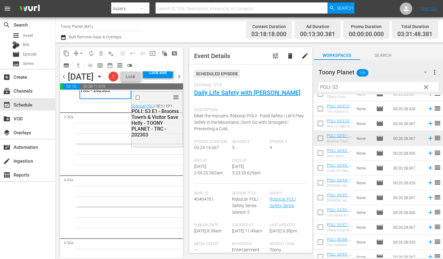
click at [317, 150] on input "checkbox" at bounding box center [320, 154] width 13 height 13
checkbox input "true"
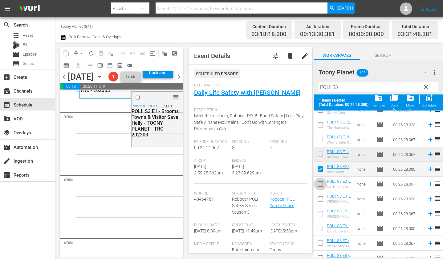
click at [321, 184] on input "checkbox" at bounding box center [320, 185] width 13 height 13
checkbox input "true"
click at [322, 198] on input "checkbox" at bounding box center [320, 199] width 13 height 13
checkbox input "true"
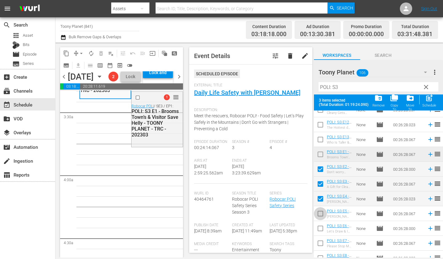
click at [322, 212] on input "checkbox" at bounding box center [320, 214] width 13 height 13
checkbox input "true"
click at [435, 102] on div "post_add Schedule" at bounding box center [430, 101] width 14 height 14
checkbox input "false"
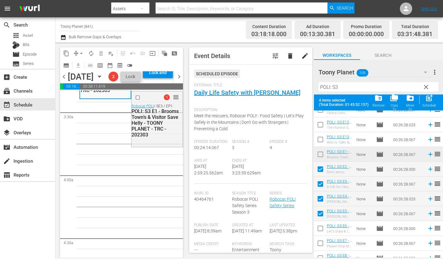
checkbox input "false"
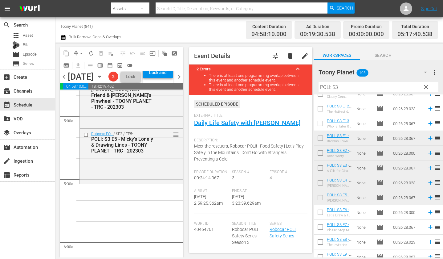
scroll to position [590, 0]
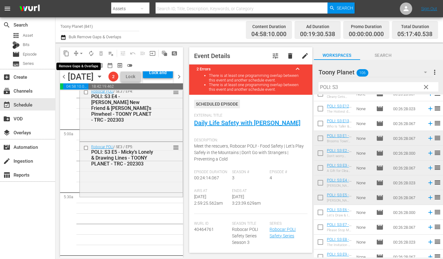
click at [78, 53] on button "arrow_drop_down" at bounding box center [81, 53] width 10 height 10
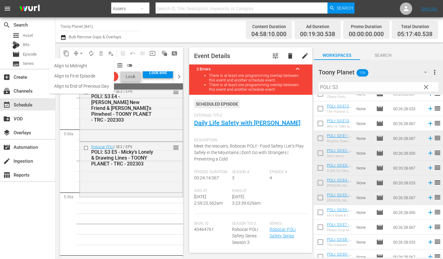
click at [95, 89] on li "Align to End of Previous Day" at bounding box center [81, 86] width 65 height 10
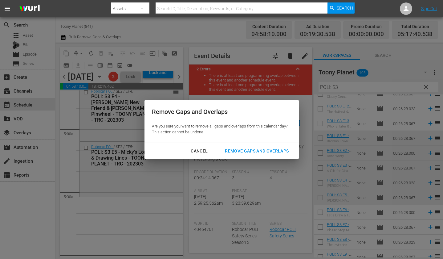
click at [249, 155] on button "Remove Gaps and Overlaps" at bounding box center [257, 150] width 79 height 11
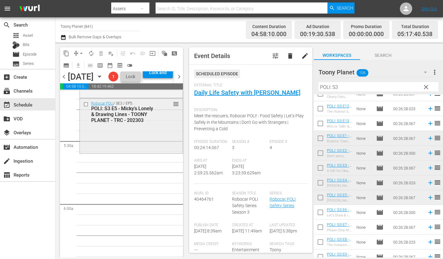
scroll to position [644, 0]
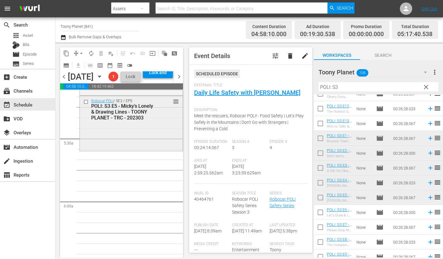
click at [145, 150] on div "Robocar POLI / SE3 / EP5: POLI: S3 E5 - Micky’s Lonely & Drawing Lines - TOONY …" at bounding box center [131, 123] width 103 height 54
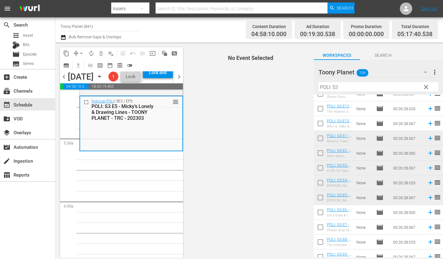
drag, startPoint x: 340, startPoint y: 85, endPoint x: 220, endPoint y: 75, distance: 121.4
click at [233, 77] on div "content_copy compress arrow_drop_down autorenew_outlined delete_forever_outline…" at bounding box center [250, 150] width 388 height 215
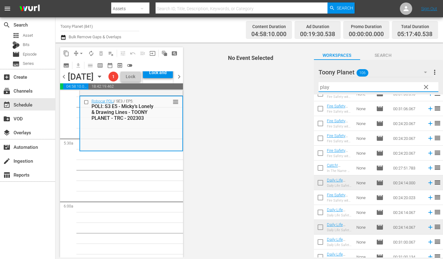
scroll to position [0, 0]
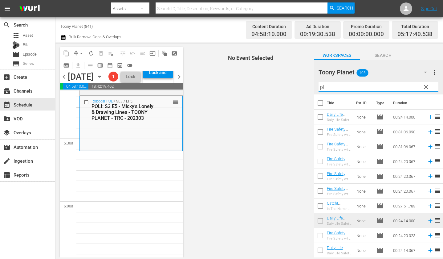
type input "p"
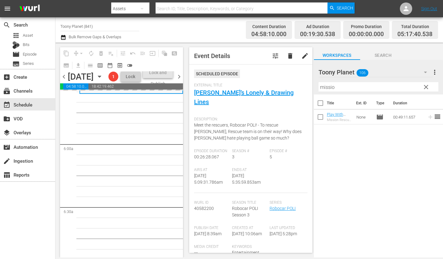
scroll to position [710, 0]
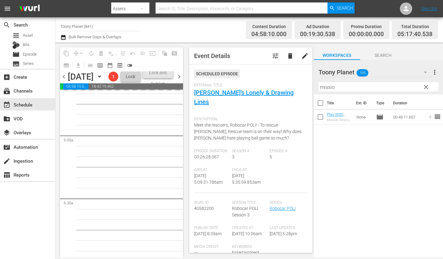
drag, startPoint x: 339, startPoint y: 112, endPoint x: 124, endPoint y: 3, distance: 241.4
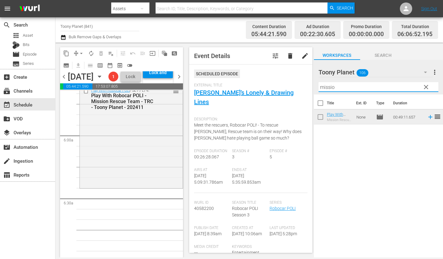
drag, startPoint x: 353, startPoint y: 88, endPoint x: 232, endPoint y: 72, distance: 122.3
click at [232, 72] on div "content_copy compress arrow_drop_down autorenew_outlined delete_forever_outline…" at bounding box center [250, 150] width 388 height 215
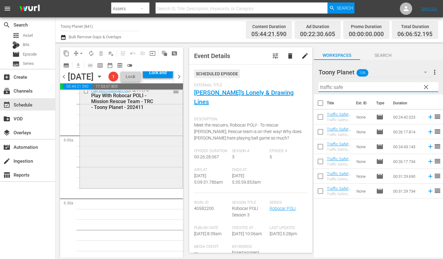
type input "traffic safe"
click at [112, 187] on div "Play With Robocar POLI / SE1 / EP4: Play With Robocar POLI - Mission Rescue Tea…" at bounding box center [131, 135] width 103 height 101
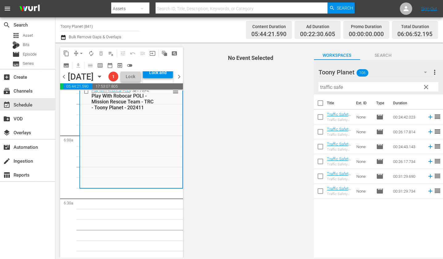
click at [322, 121] on input "checkbox" at bounding box center [320, 118] width 13 height 13
checkbox input "true"
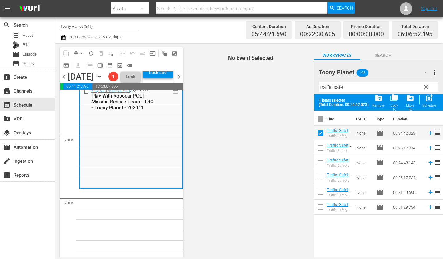
click at [323, 141] on td at bounding box center [320, 147] width 13 height 15
drag, startPoint x: 322, startPoint y: 146, endPoint x: 363, endPoint y: 132, distance: 43.1
click at [323, 146] on input "checkbox" at bounding box center [320, 148] width 13 height 13
checkbox input "true"
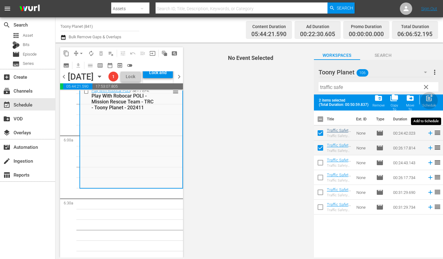
drag, startPoint x: 425, startPoint y: 100, endPoint x: 337, endPoint y: 112, distance: 88.5
click at [425, 100] on div "post_add Schedule" at bounding box center [430, 101] width 14 height 14
checkbox input "false"
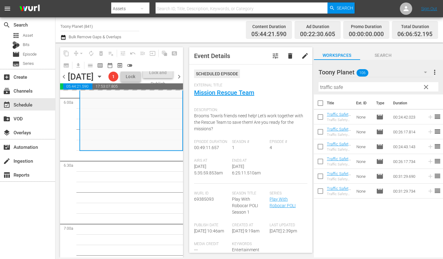
scroll to position [757, 0]
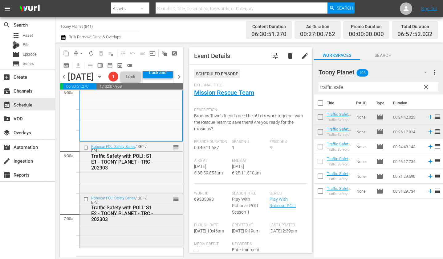
click at [160, 201] on div "reorder" at bounding box center [167, 198] width 25 height 6
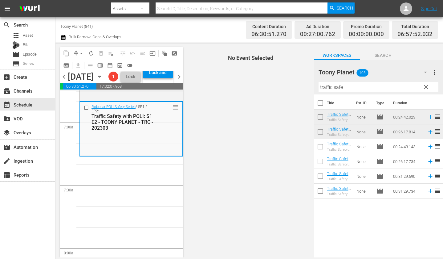
scroll to position [851, 0]
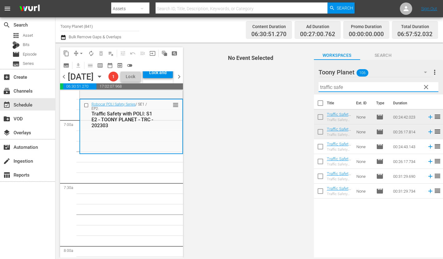
drag, startPoint x: 347, startPoint y: 89, endPoint x: 261, endPoint y: 84, distance: 86.2
click at [264, 85] on div "content_copy compress arrow_drop_down autorenew_outlined delete_forever_outline…" at bounding box center [250, 150] width 388 height 215
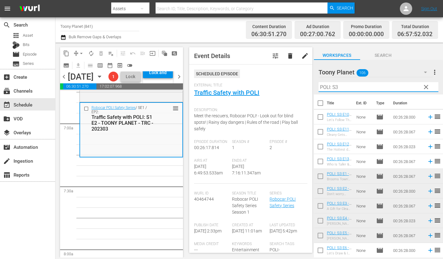
scroll to position [44, 0]
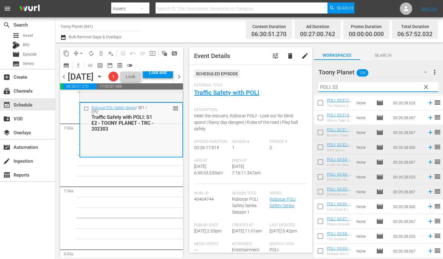
type input "POLI: S3"
click at [321, 207] on input "checkbox" at bounding box center [320, 207] width 13 height 13
checkbox input "true"
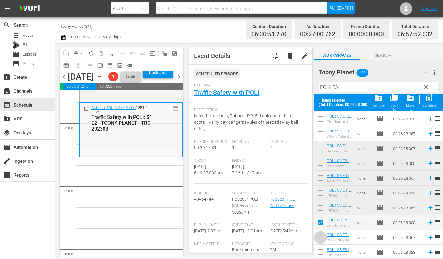
click at [319, 238] on input "checkbox" at bounding box center [320, 238] width 13 height 13
checkbox input "true"
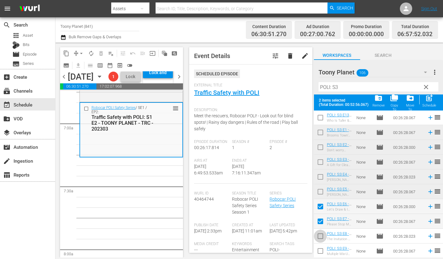
click at [320, 233] on input "checkbox" at bounding box center [320, 237] width 13 height 13
checkbox input "true"
click at [322, 254] on input "checkbox" at bounding box center [320, 251] width 13 height 13
checkbox input "true"
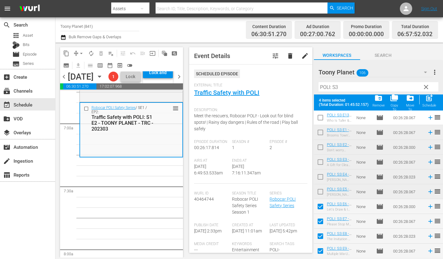
click at [434, 102] on div "post_add Schedule" at bounding box center [430, 101] width 14 height 14
checkbox input "false"
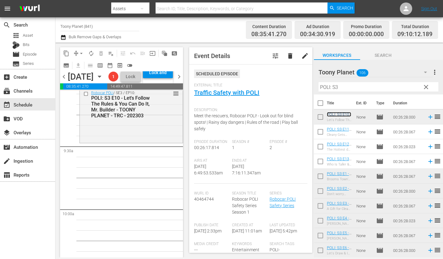
scroll to position [1086, 0]
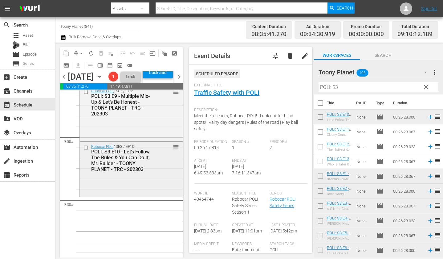
click at [125, 195] on div "Robocar POLI / SE3 / EP10: POLI: S3 E10 - Let's Follow The Rules & You Can Do I…" at bounding box center [131, 169] width 103 height 54
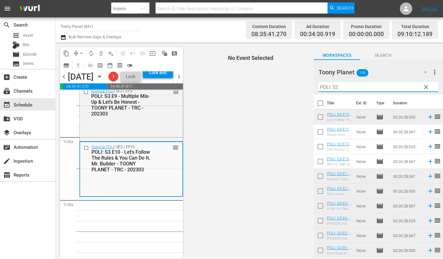
drag, startPoint x: 343, startPoint y: 90, endPoint x: 303, endPoint y: 82, distance: 40.9
click at [303, 82] on div "content_copy compress arrow_drop_down autorenew_outlined delete_forever_outline…" at bounding box center [250, 150] width 388 height 215
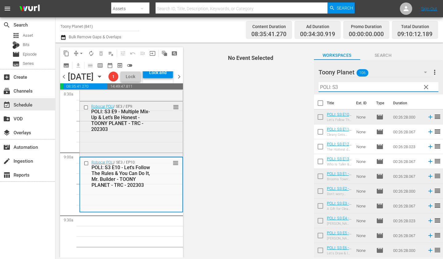
scroll to position [1074, 0]
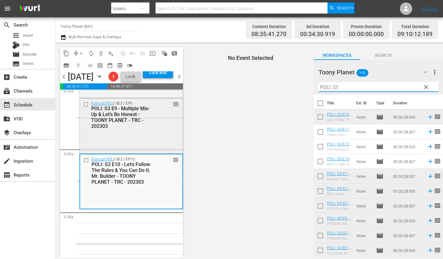
type input "a"
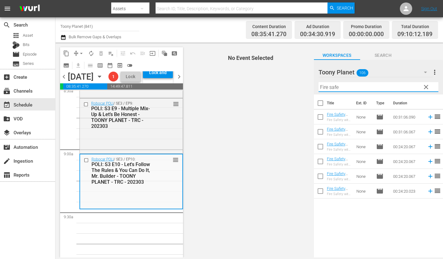
click at [294, 77] on div "content_copy compress arrow_drop_down autorenew_outlined delete_forever_outline…" at bounding box center [250, 150] width 388 height 215
type input "Fire safe"
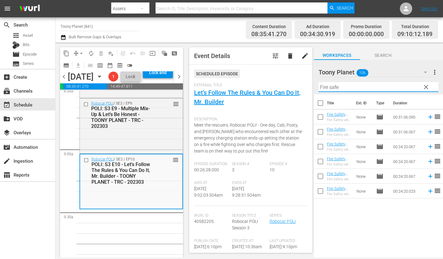
click at [320, 143] on input "checkbox" at bounding box center [320, 147] width 13 height 13
checkbox input "true"
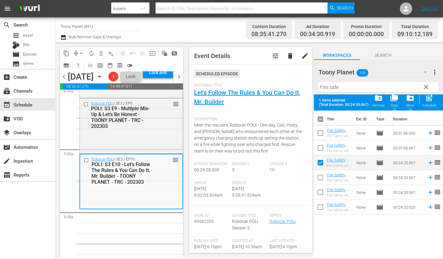
drag, startPoint x: 319, startPoint y: 206, endPoint x: 335, endPoint y: 196, distance: 19.5
click at [318, 206] on input "checkbox" at bounding box center [320, 208] width 13 height 13
checkbox input "true"
drag, startPoint x: 428, startPoint y: 102, endPoint x: 425, endPoint y: 104, distance: 4.0
click at [428, 102] on div "post_add Schedule" at bounding box center [430, 101] width 14 height 14
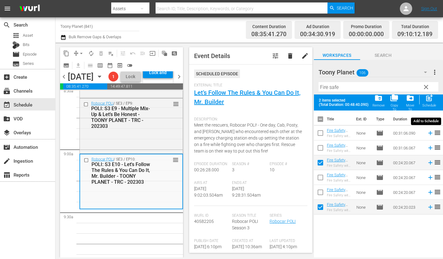
checkbox input "false"
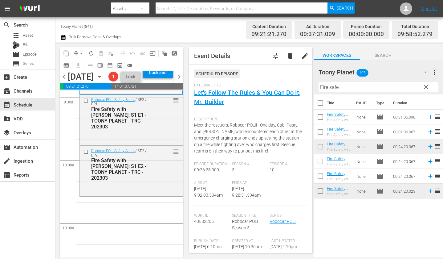
scroll to position [1195, 0]
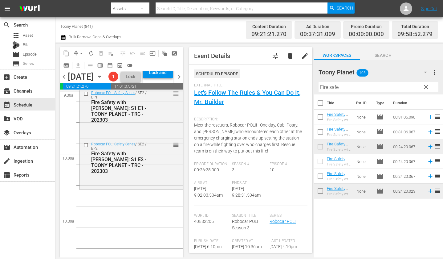
drag, startPoint x: 251, startPoint y: 85, endPoint x: 239, endPoint y: 85, distance: 12.0
click at [247, 85] on div "content_copy compress arrow_drop_down autorenew_outlined delete_forever_outline…" at bounding box center [250, 150] width 388 height 215
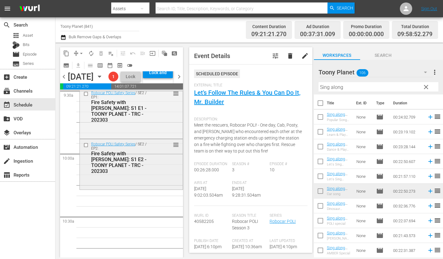
click at [145, 190] on div "Robocar POLI Safety Series / SE2 / EP2: Fire Safety with ROY: S1 E2 - TOONY PLA…" at bounding box center [132, 164] width 104 height 51
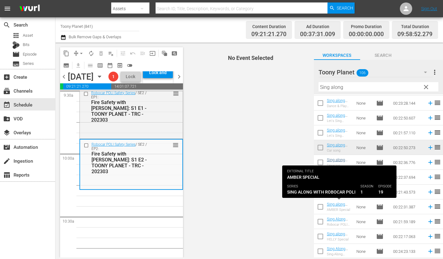
scroll to position [43, 0]
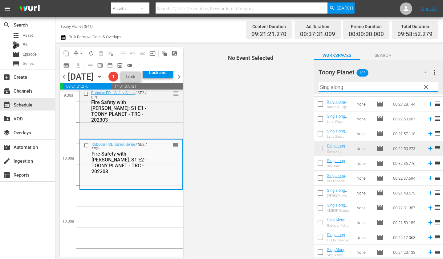
drag, startPoint x: 335, startPoint y: 87, endPoint x: 305, endPoint y: 83, distance: 30.7
click at [305, 83] on div "content_copy compress arrow_drop_down autorenew_outlined delete_forever_outline…" at bounding box center [250, 150] width 388 height 215
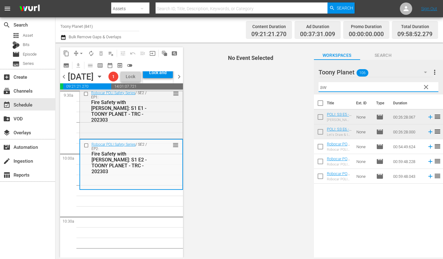
scroll to position [0, 0]
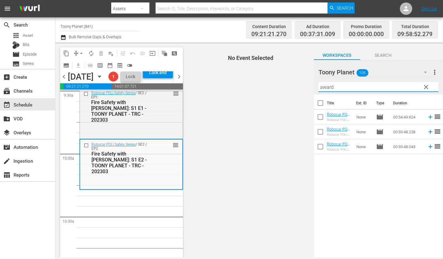
click at [275, 165] on span "No Event Selected" at bounding box center [249, 150] width 129 height 215
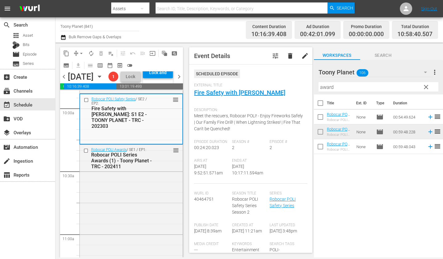
scroll to position [1265, 0]
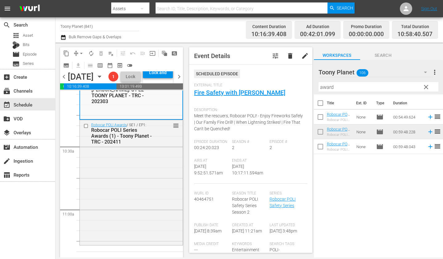
drag, startPoint x: 359, startPoint y: 87, endPoint x: 297, endPoint y: 84, distance: 62.1
click at [298, 84] on div "content_copy compress arrow_drop_down autorenew_outlined delete_forever_outline…" at bounding box center [250, 150] width 388 height 215
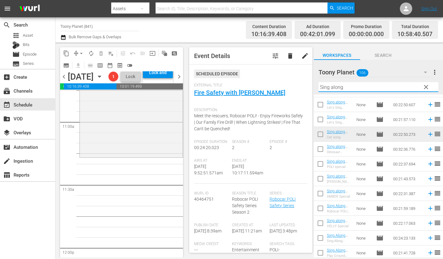
scroll to position [68, 0]
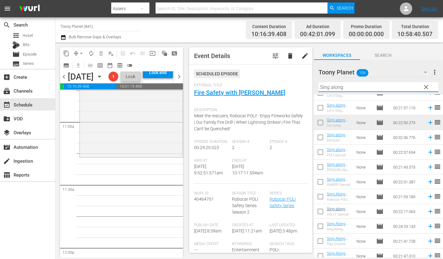
type input "Sing along"
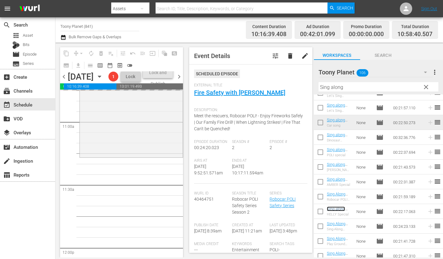
scroll to position [147, 0]
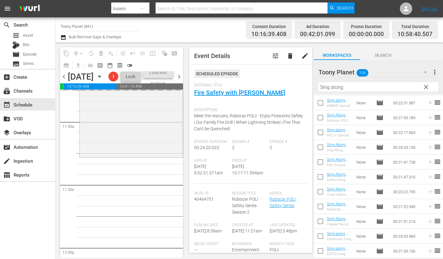
drag, startPoint x: 335, startPoint y: 208, endPoint x: 30, endPoint y: 8, distance: 365.2
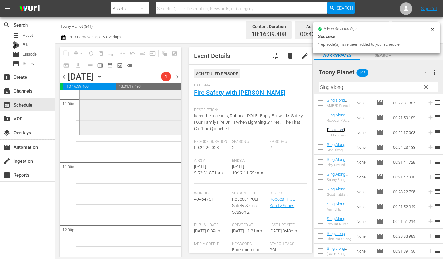
scroll to position [1426, 0]
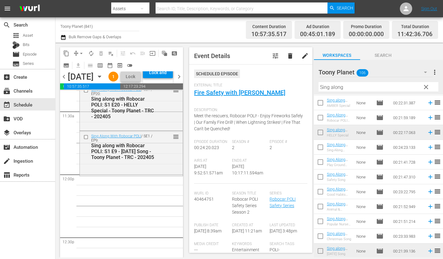
drag, startPoint x: 342, startPoint y: 249, endPoint x: 199, endPoint y: 0, distance: 286.7
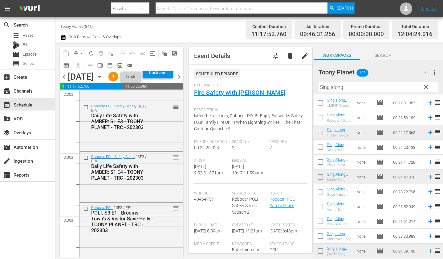
scroll to position [0, 0]
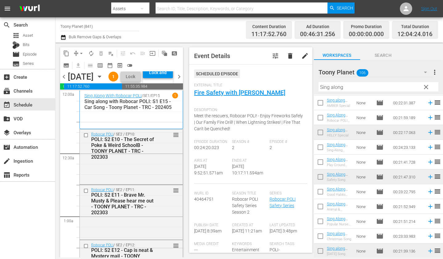
click at [90, 56] on span "autorenew_outlined" at bounding box center [91, 53] width 6 height 6
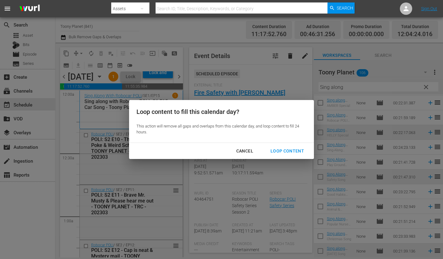
click at [283, 150] on div "Loop Content" at bounding box center [287, 151] width 43 height 8
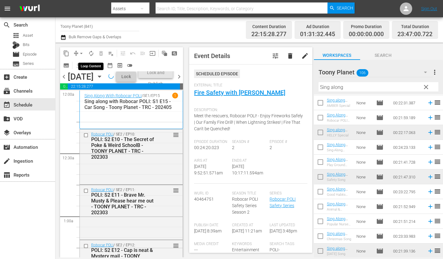
click at [92, 52] on span "autorenew_outlined" at bounding box center [91, 53] width 6 height 6
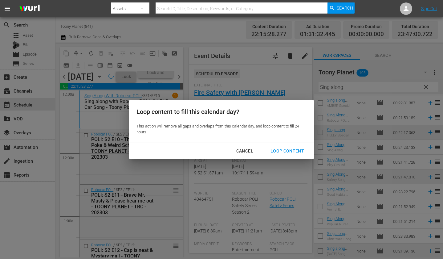
click at [286, 151] on div "Loop Content" at bounding box center [287, 151] width 43 height 8
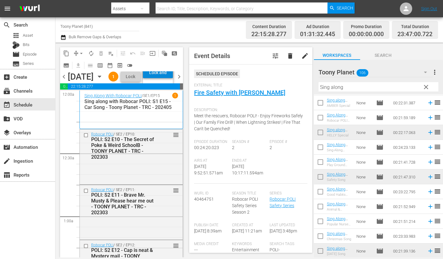
click at [167, 78] on div "Lock and Publish" at bounding box center [158, 72] width 24 height 11
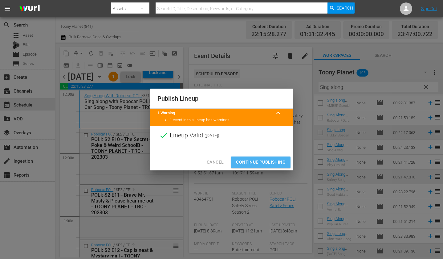
click at [256, 164] on span "Continue Publishing" at bounding box center [261, 162] width 50 height 8
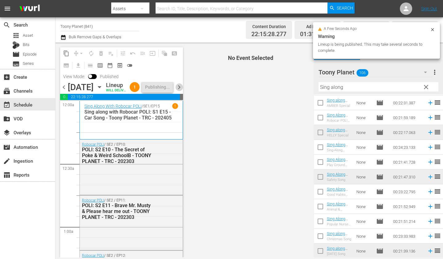
click at [178, 91] on span "chevron_right" at bounding box center [179, 87] width 8 height 8
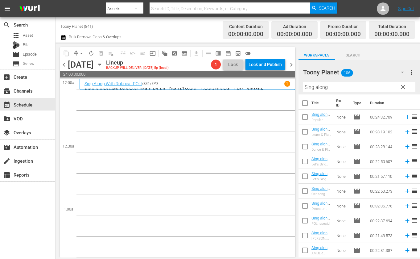
drag, startPoint x: 404, startPoint y: 88, endPoint x: 364, endPoint y: 105, distance: 43.4
click at [404, 88] on span "clear" at bounding box center [402, 86] width 7 height 7
click at [324, 86] on input "text" at bounding box center [359, 87] width 112 height 10
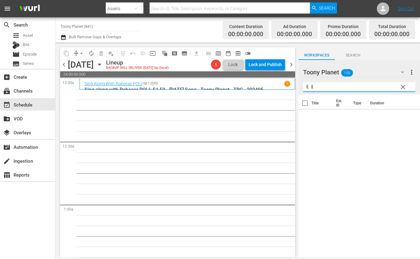
type input "ㅖ"
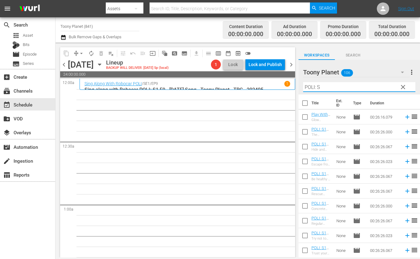
drag, startPoint x: 271, startPoint y: 79, endPoint x: 105, endPoint y: 1, distance: 183.4
click at [229, 73] on div "content_copy compress arrow_drop_down autorenew_outlined delete_forever_outline…" at bounding box center [238, 150] width 365 height 215
paste input "3"
type input "POLI: S3"
drag, startPoint x: 220, startPoint y: 159, endPoint x: 279, endPoint y: 177, distance: 61.9
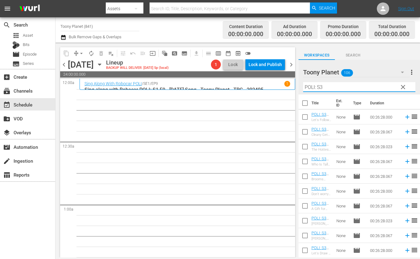
click at [302, 134] on input "checkbox" at bounding box center [305, 132] width 13 height 13
checkbox input "true"
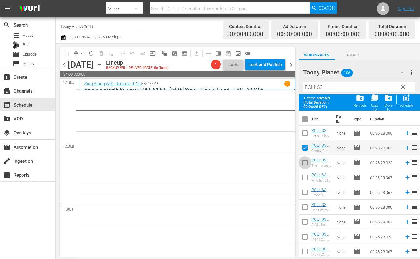
click at [300, 159] on input "checkbox" at bounding box center [305, 163] width 13 height 13
checkbox input "true"
click at [304, 179] on input "checkbox" at bounding box center [305, 178] width 13 height 13
checkbox input "true"
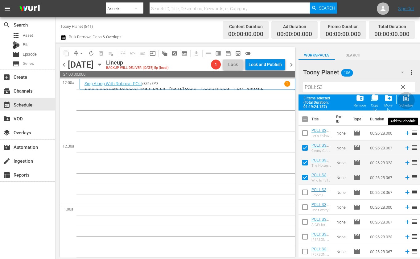
click at [404, 100] on span "post_add" at bounding box center [406, 98] width 8 height 8
checkbox input "false"
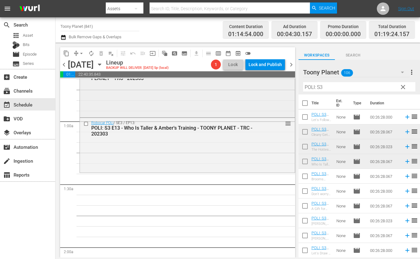
scroll to position [67, 0]
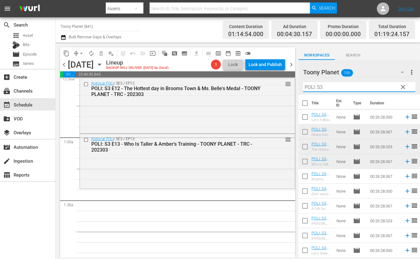
click at [327, 89] on input "POLI: S3" at bounding box center [359, 87] width 112 height 10
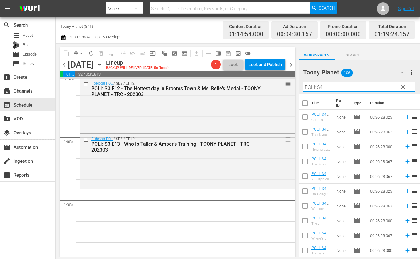
type input "POLI: S4"
drag, startPoint x: 228, startPoint y: 225, endPoint x: 155, endPoint y: 221, distance: 73.5
click at [301, 177] on input "checkbox" at bounding box center [305, 177] width 13 height 13
checkbox input "true"
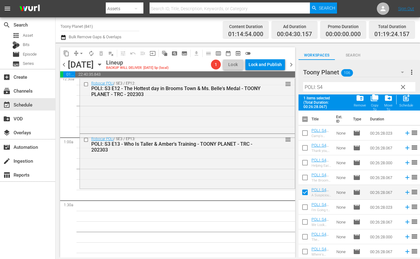
scroll to position [3, 0]
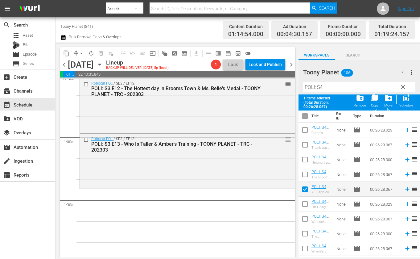
click at [303, 204] on input "checkbox" at bounding box center [305, 205] width 13 height 13
checkbox input "true"
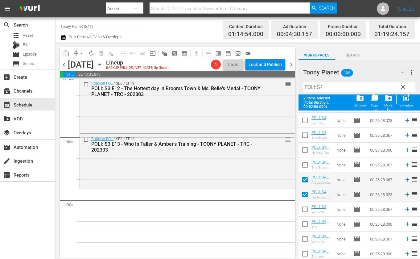
scroll to position [13, 0]
click at [305, 207] on input "checkbox" at bounding box center [305, 209] width 13 height 13
checkbox input "true"
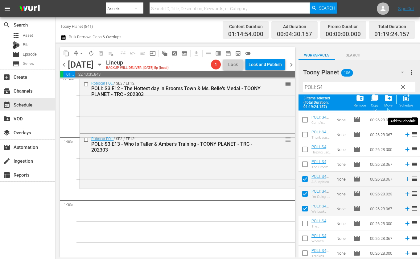
click at [405, 101] on span "post_add" at bounding box center [406, 98] width 8 height 8
checkbox input "false"
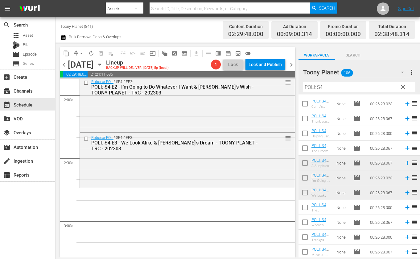
scroll to position [246, 0]
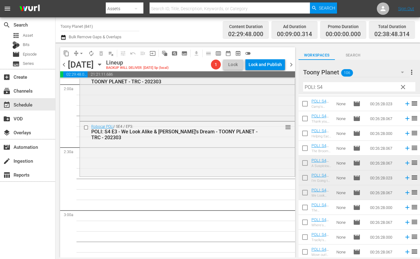
drag, startPoint x: 300, startPoint y: 83, endPoint x: 249, endPoint y: 79, distance: 51.1
click at [249, 79] on div "content_copy compress arrow_drop_down autorenew_outlined delete_forever_outline…" at bounding box center [238, 150] width 365 height 215
type input "ㄴ"
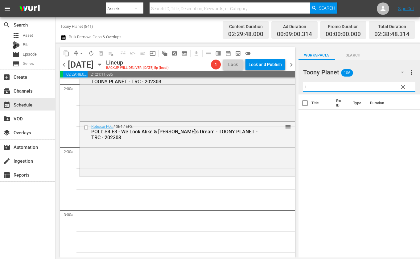
scroll to position [0, 0]
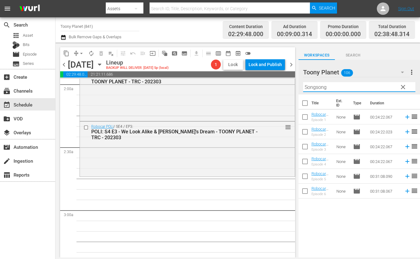
drag, startPoint x: 348, startPoint y: 85, endPoint x: 234, endPoint y: 65, distance: 115.9
click at [254, 77] on div "content_copy compress arrow_drop_down autorenew_outlined delete_forever_outline…" at bounding box center [238, 150] width 365 height 215
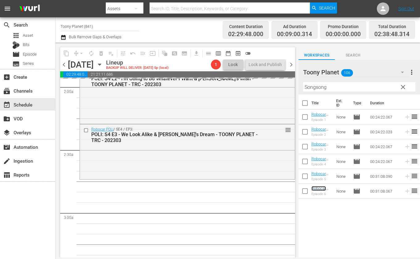
scroll to position [245, 0]
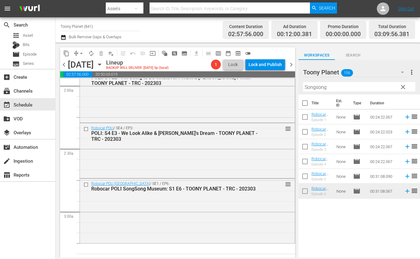
click at [227, 215] on div "Robocar POLI SongSong Museum / SE1 / EP6: Robocar POLI SongSong Museum: S1 E6 -…" at bounding box center [187, 211] width 215 height 64
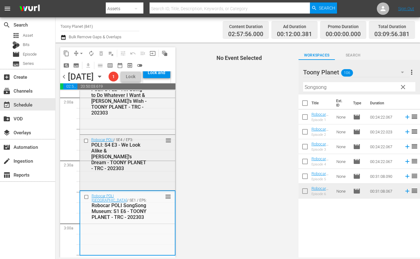
scroll to position [325, 0]
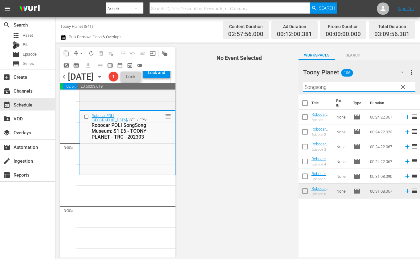
drag, startPoint x: 311, startPoint y: 82, endPoint x: 279, endPoint y: 79, distance: 32.6
click at [282, 79] on div "content_copy compress arrow_drop_down autorenew_outlined delete_forever_outline…" at bounding box center [238, 150] width 365 height 215
click at [359, 84] on input "Songsong" at bounding box center [359, 87] width 112 height 10
click at [353, 89] on input "Songsong" at bounding box center [359, 87] width 112 height 10
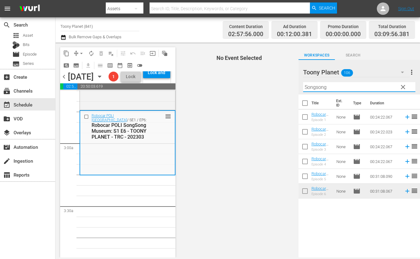
click at [353, 89] on input "Songsong" at bounding box center [359, 87] width 112 height 10
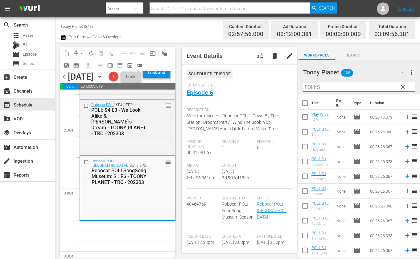
scroll to position [281, 0]
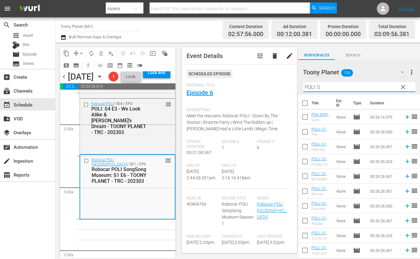
click at [220, 58] on div "content_copy compress arrow_drop_down autorenew_outlined delete_forever_outline…" at bounding box center [238, 150] width 365 height 215
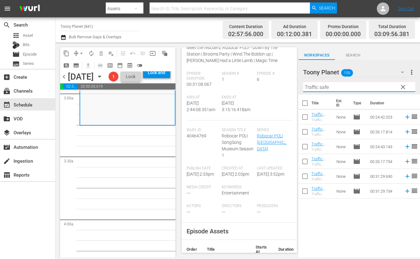
scroll to position [377, 0]
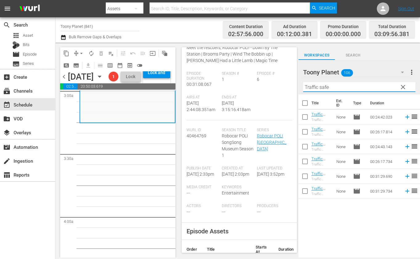
type input "Traffic safe"
drag, startPoint x: 353, startPoint y: 241, endPoint x: 330, endPoint y: 181, distance: 64.3
click at [353, 241] on div "Title Ext. ID Type Duration Traffic Safety with POLI: S1 E1 - TOONY PLANET - TR…" at bounding box center [360, 176] width 122 height 164
drag, startPoint x: 305, startPoint y: 149, endPoint x: 306, endPoint y: 166, distance: 17.6
click at [305, 149] on input "checkbox" at bounding box center [305, 147] width 13 height 13
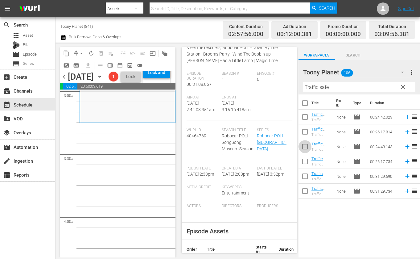
checkbox input "true"
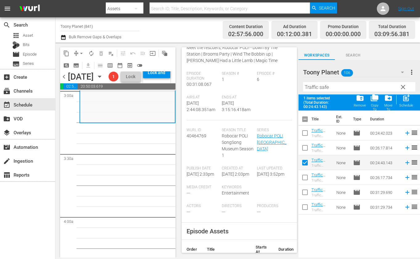
click at [307, 182] on input "checkbox" at bounding box center [305, 178] width 13 height 13
checkbox input "true"
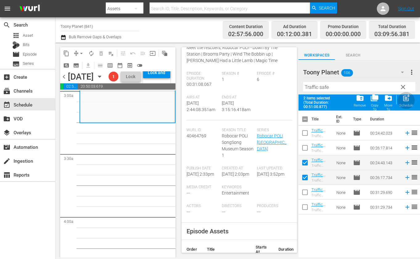
click at [407, 98] on span "post_add" at bounding box center [406, 98] width 8 height 8
checkbox input "false"
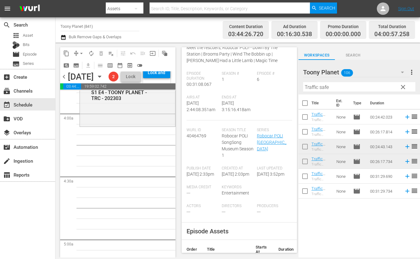
scroll to position [481, 0]
drag, startPoint x: 257, startPoint y: 89, endPoint x: 252, endPoint y: 88, distance: 4.7
click at [253, 89] on div "content_copy compress arrow_drop_down autorenew_outlined delete_forever_outline…" at bounding box center [238, 150] width 365 height 215
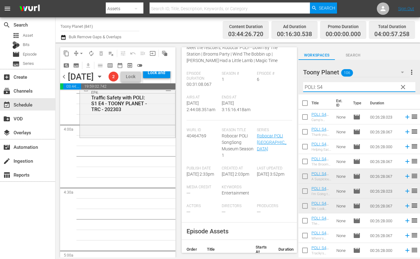
scroll to position [472, 0]
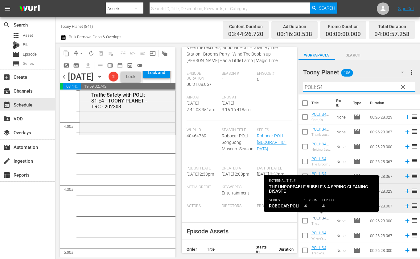
type input "POLI: S4"
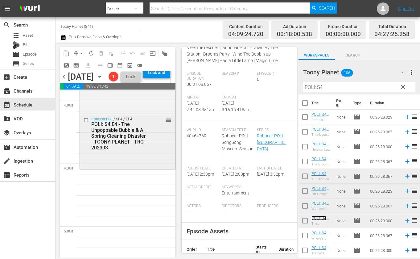
scroll to position [496, 0]
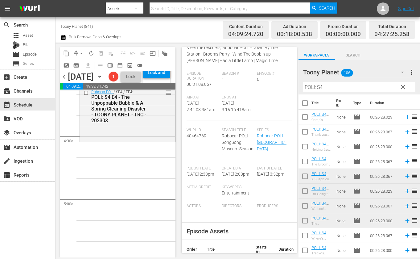
scroll to position [44, 0]
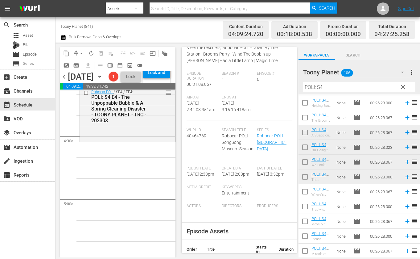
click at [305, 194] on input "checkbox" at bounding box center [305, 192] width 13 height 13
checkbox input "true"
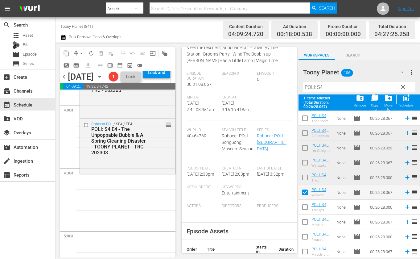
scroll to position [60, 0]
click at [306, 207] on input "checkbox" at bounding box center [305, 207] width 13 height 13
checkbox input "true"
click at [305, 224] on input "checkbox" at bounding box center [305, 222] width 13 height 13
checkbox input "true"
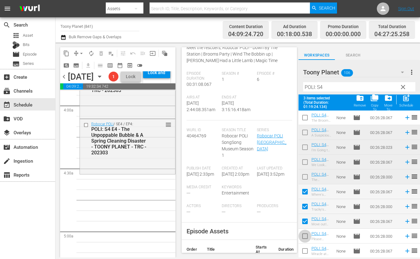
click at [306, 237] on input "checkbox" at bounding box center [305, 237] width 13 height 13
checkbox input "true"
click at [405, 107] on div "Schedule" at bounding box center [406, 105] width 14 height 4
checkbox input "false"
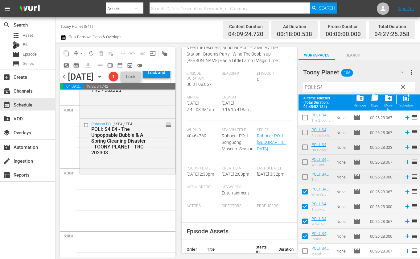
checkbox input "false"
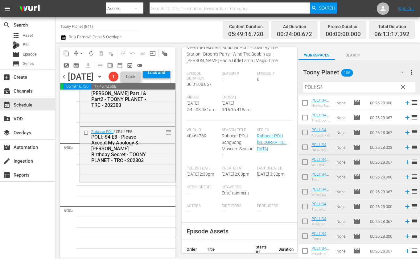
scroll to position [707, 0]
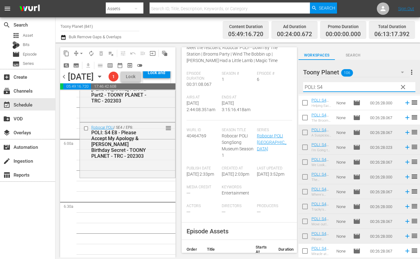
drag, startPoint x: 316, startPoint y: 87, endPoint x: 146, endPoint y: 69, distance: 170.3
click at [176, 76] on div "content_copy compress arrow_drop_down autorenew_outlined delete_forever_outline…" at bounding box center [238, 150] width 365 height 215
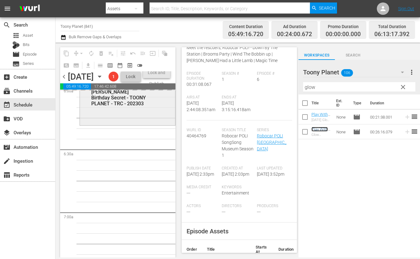
scroll to position [759, 0]
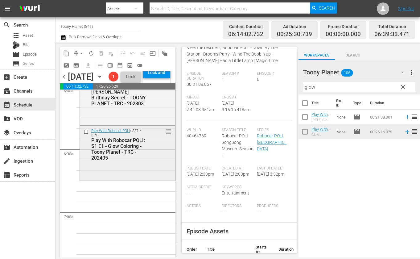
click at [150, 163] on div "Play With Robocar POLI / SE1 / EP1: Play With Robocar POLI: S1 E1 - Glow Colori…" at bounding box center [127, 144] width 95 height 37
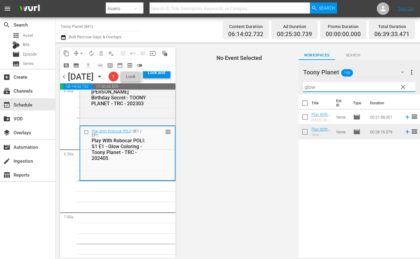
drag, startPoint x: 322, startPoint y: 88, endPoint x: 265, endPoint y: 73, distance: 58.9
click at [278, 78] on div "content_copy compress arrow_drop_down autorenew_outlined delete_forever_outline…" at bounding box center [238, 150] width 365 height 215
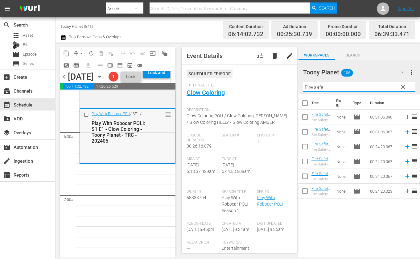
scroll to position [779, 0]
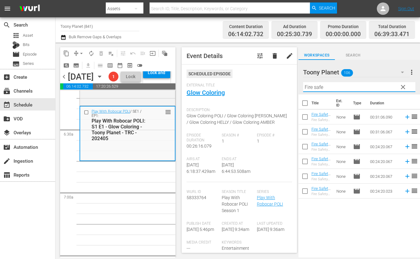
type input "Fire safe"
click at [303, 160] on input "checkbox" at bounding box center [305, 162] width 13 height 13
checkbox input "true"
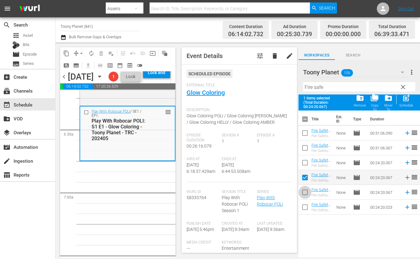
click at [303, 192] on input "checkbox" at bounding box center [305, 193] width 13 height 13
checkbox input "true"
click at [408, 105] on div "Schedule" at bounding box center [406, 105] width 14 height 4
checkbox input "false"
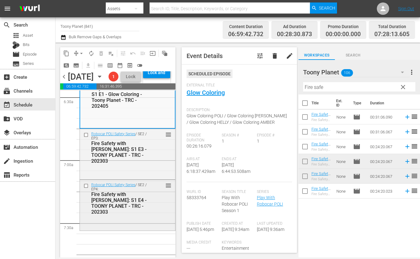
scroll to position [823, 0]
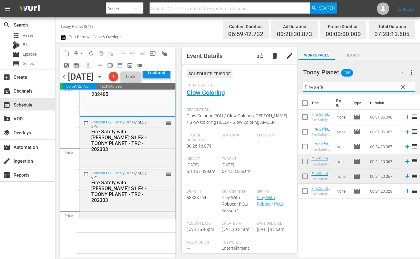
drag, startPoint x: 327, startPoint y: 86, endPoint x: 293, endPoint y: 83, distance: 33.8
click at [293, 83] on div "content_copy compress arrow_drop_down autorenew_outlined delete_forever_outline…" at bounding box center [238, 150] width 365 height 215
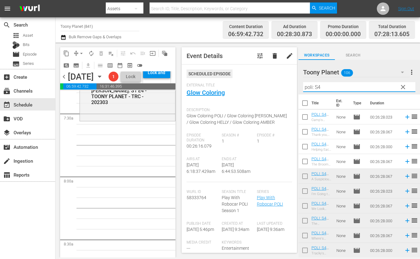
scroll to position [44, 0]
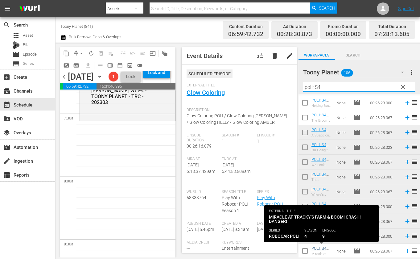
type input "poli: S4"
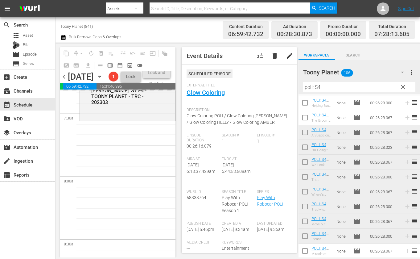
drag, startPoint x: 112, startPoint y: 199, endPoint x: 77, endPoint y: 209, distance: 35.9
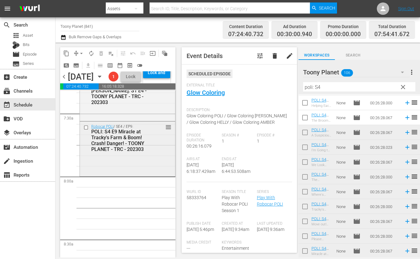
click at [156, 175] on div "Robocar POLI / SE4 / EP9: POLI: S4 E9 Miracle at Tracky's Farm & Boom! Crash! D…" at bounding box center [127, 149] width 95 height 54
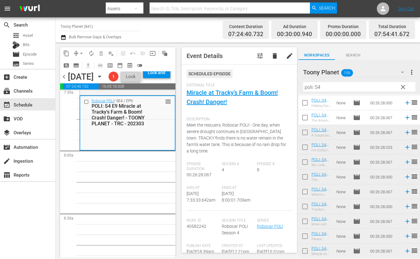
scroll to position [0, 0]
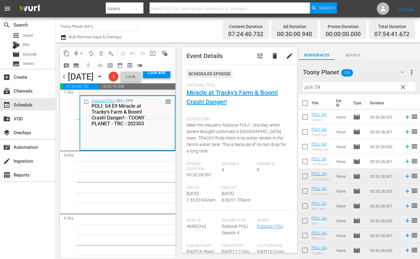
click at [303, 118] on input "checkbox" at bounding box center [305, 118] width 13 height 13
checkbox input "true"
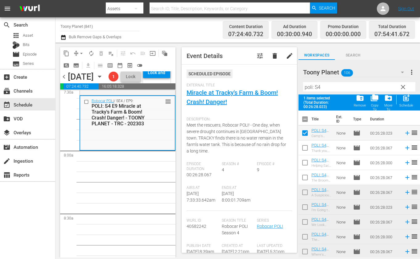
click at [303, 150] on input "checkbox" at bounding box center [305, 148] width 13 height 13
checkbox input "true"
click at [304, 164] on input "checkbox" at bounding box center [305, 163] width 13 height 13
checkbox input "true"
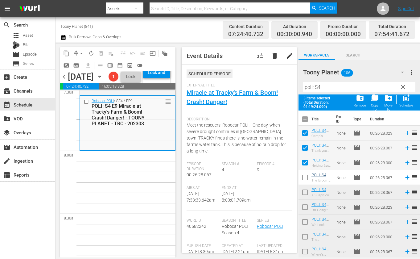
click at [305, 177] on input "checkbox" at bounding box center [305, 178] width 13 height 13
checkbox input "true"
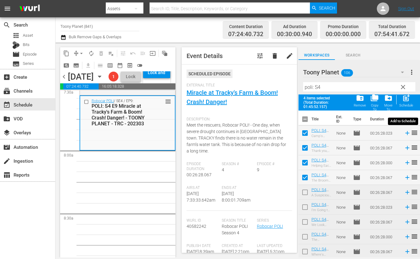
click at [407, 102] on div "post_add Schedule" at bounding box center [406, 101] width 14 height 14
checkbox input "false"
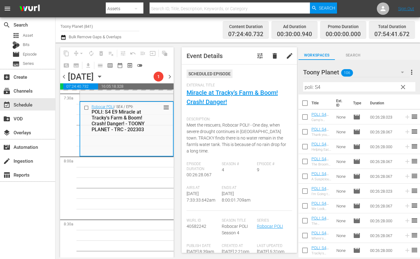
scroll to position [918, 0]
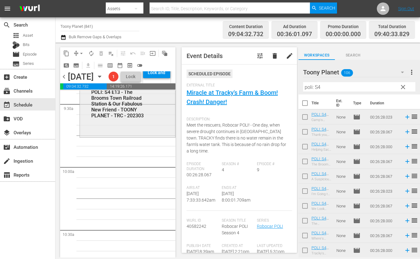
click at [144, 136] on div "Robocar POLI / SE4 / EP13: POLI: S4 E13 - The Brooms Town Railroad Station & Ou…" at bounding box center [127, 109] width 95 height 54
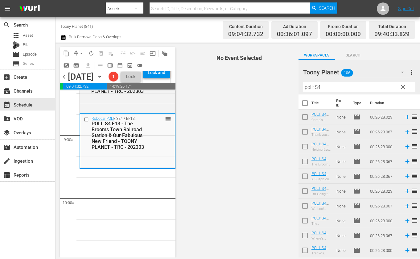
scroll to position [1153, 0]
drag, startPoint x: 319, startPoint y: 87, endPoint x: 284, endPoint y: 83, distance: 35.5
click at [285, 83] on div "content_copy compress arrow_drop_down autorenew_outlined delete_forever_outline…" at bounding box center [238, 150] width 365 height 215
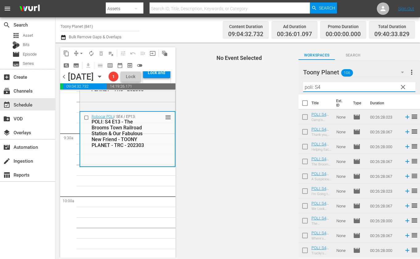
type input "s"
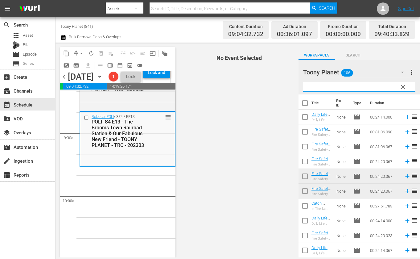
type input "g"
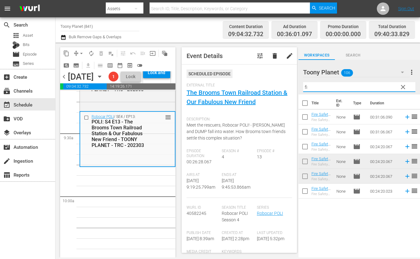
type input "f"
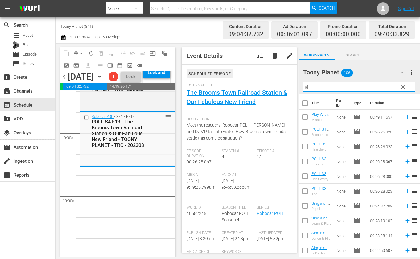
type input "s"
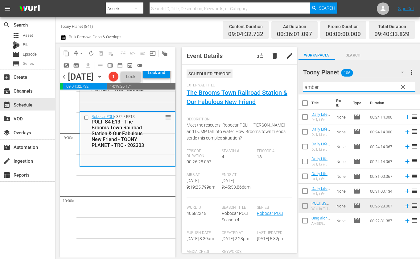
drag, startPoint x: 313, startPoint y: 85, endPoint x: 251, endPoint y: 70, distance: 63.4
click at [265, 77] on div "content_copy compress arrow_drop_down autorenew_outlined delete_forever_outline…" at bounding box center [238, 150] width 365 height 215
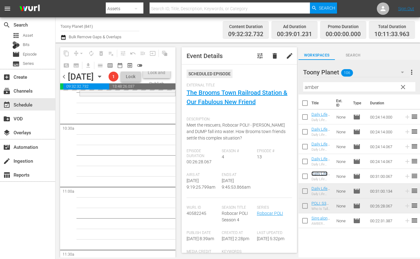
scroll to position [1287, 0]
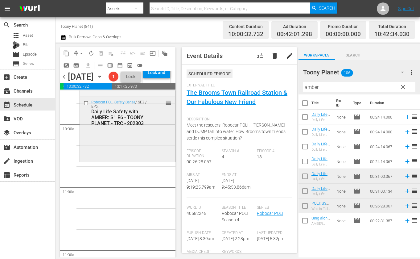
click at [148, 160] on div "Robocar POLI Safety Series / SE3 / EP6: Daily Life Safety with AMBER: S1 E6 - T…" at bounding box center [127, 128] width 95 height 63
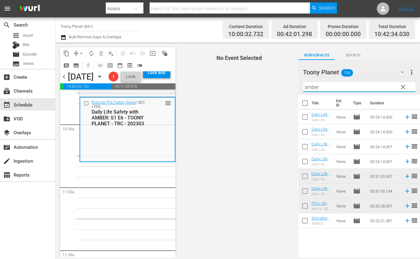
drag, startPoint x: 324, startPoint y: 88, endPoint x: 258, endPoint y: 81, distance: 66.3
click at [258, 81] on div "content_copy compress arrow_drop_down autorenew_outlined delete_forever_outline…" at bounding box center [238, 150] width 365 height 215
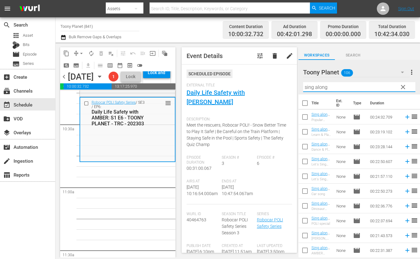
drag, startPoint x: 364, startPoint y: 88, endPoint x: 258, endPoint y: 84, distance: 106.5
click at [258, 84] on div "content_copy compress arrow_drop_down autorenew_outlined delete_forever_outline…" at bounding box center [238, 150] width 365 height 215
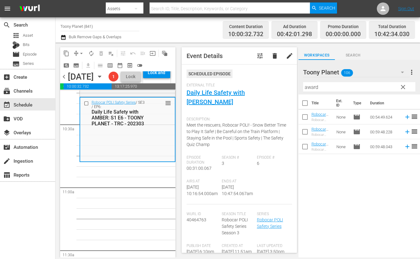
drag, startPoint x: 338, startPoint y: 214, endPoint x: 320, endPoint y: 168, distance: 48.9
click at [326, 208] on div "Title Ext. ID Type Duration Robocar POLI Safety Series Awards - Toony Planet - …" at bounding box center [360, 176] width 122 height 164
drag, startPoint x: 316, startPoint y: 144, endPoint x: 21, endPoint y: 15, distance: 321.5
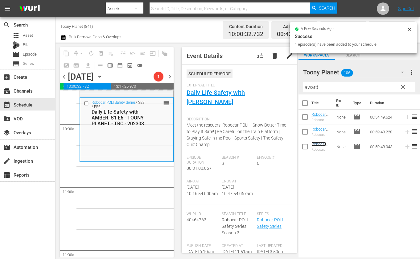
scroll to position [1322, 0]
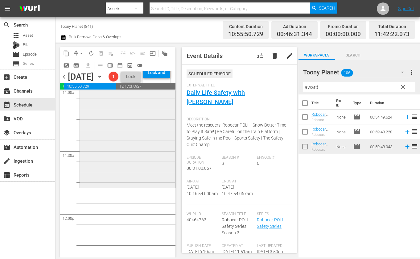
click at [137, 187] on div "Robocar POLI Awards / SE1 / EP2: Robocar POLI Series Awards (2) - Toony Planet …" at bounding box center [127, 125] width 95 height 124
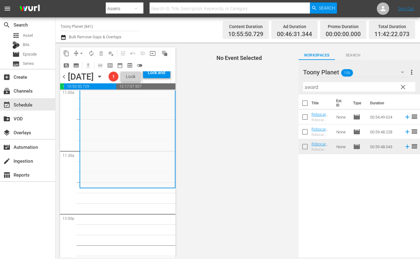
scroll to position [1335, 0]
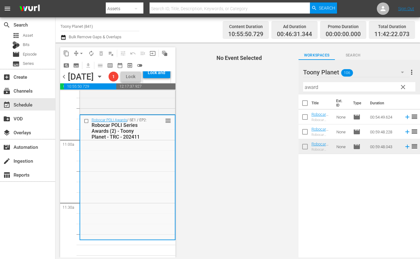
drag, startPoint x: 319, startPoint y: 86, endPoint x: 250, endPoint y: 77, distance: 69.9
click at [257, 78] on div "content_copy compress arrow_drop_down autorenew_outlined delete_forever_outline…" at bounding box center [238, 150] width 365 height 215
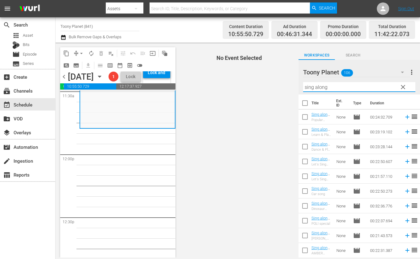
scroll to position [1454, 0]
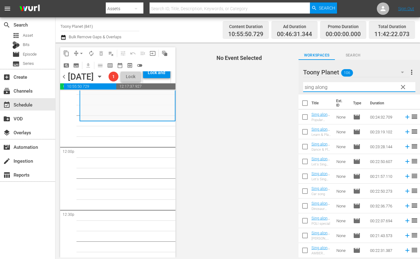
type input "sing along"
click at [200, 181] on span "No Event Selected" at bounding box center [238, 150] width 122 height 215
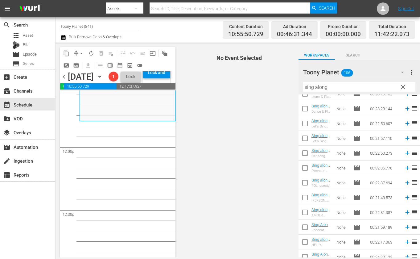
scroll to position [44, 0]
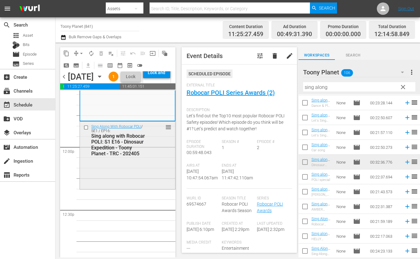
click at [122, 188] on div "Sing Along With Robocar POLI / SE1 / EP16: Sing along with Robocar POLI: S1 E16…" at bounding box center [127, 155] width 95 height 67
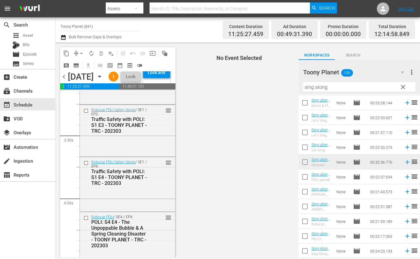
scroll to position [0, 0]
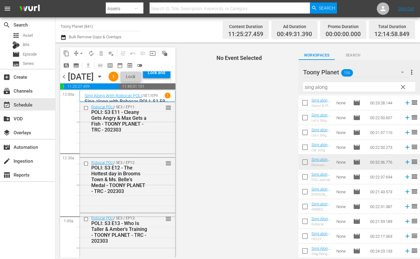
click at [92, 54] on span "autorenew_outlined" at bounding box center [91, 53] width 6 height 6
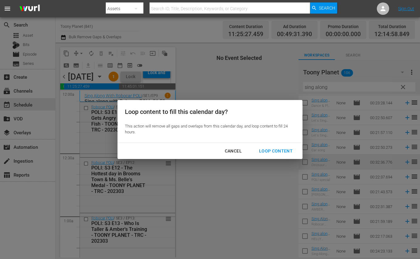
click at [282, 151] on div "Loop Content" at bounding box center [275, 151] width 43 height 8
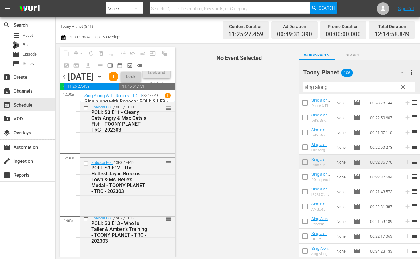
click at [282, 151] on span "No Event Selected" at bounding box center [238, 150] width 122 height 215
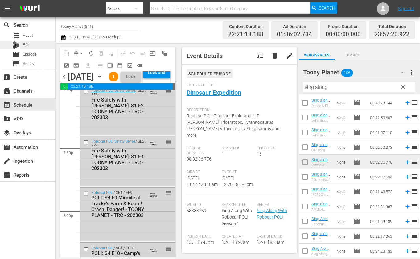
scroll to position [2879, 0]
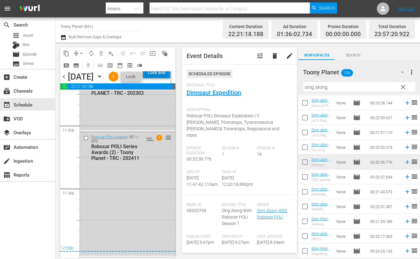
click at [166, 78] on div "Lock and Publish" at bounding box center [156, 72] width 21 height 11
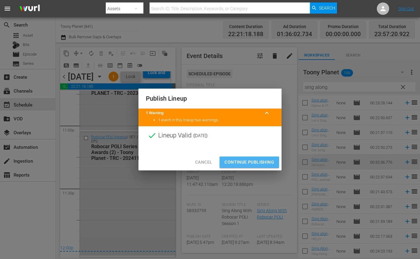
click at [238, 163] on span "Continue Publishing" at bounding box center [250, 162] width 50 height 8
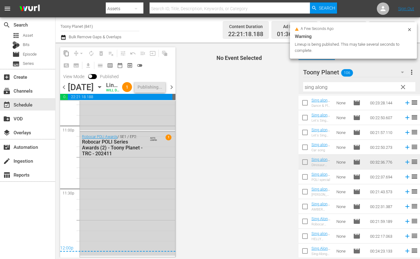
drag, startPoint x: 170, startPoint y: 93, endPoint x: 119, endPoint y: 35, distance: 77.2
click at [170, 91] on span "chevron_right" at bounding box center [172, 87] width 8 height 8
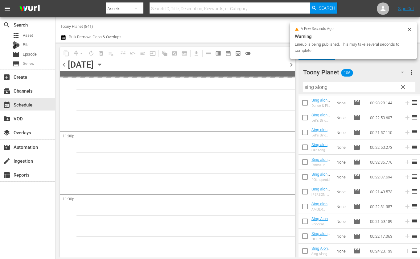
scroll to position [2840, 0]
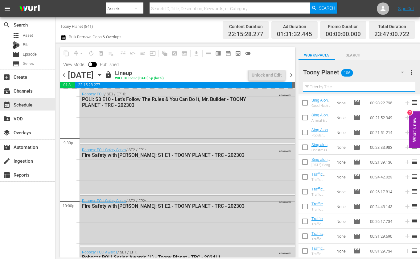
scroll to position [2863, 0]
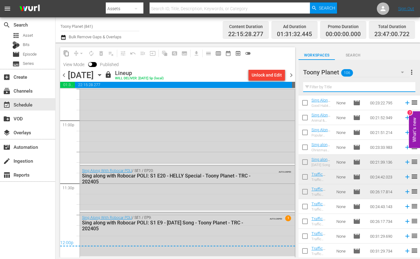
paste input "amber"
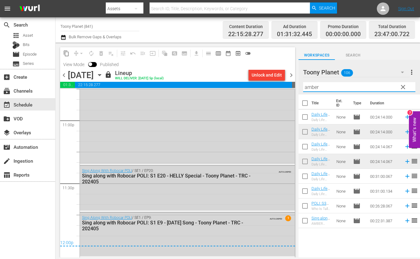
drag, startPoint x: 232, startPoint y: 134, endPoint x: 317, endPoint y: 132, distance: 85.1
click at [234, 134] on div "Robocar POLI Awards / SE1 / EP1: Robocar POLI Series Awards (1) - Toony Planet …" at bounding box center [187, 102] width 215 height 124
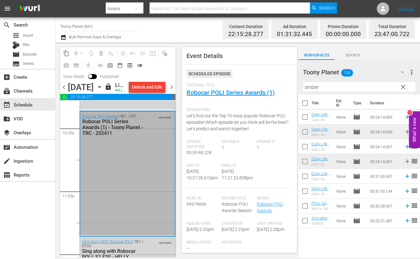
scroll to position [2885, 0]
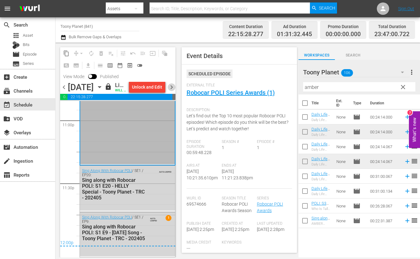
click at [171, 91] on span "chevron_right" at bounding box center [172, 87] width 8 height 8
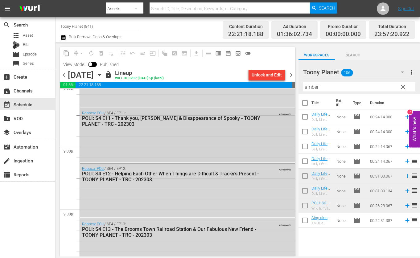
scroll to position [2622, 0]
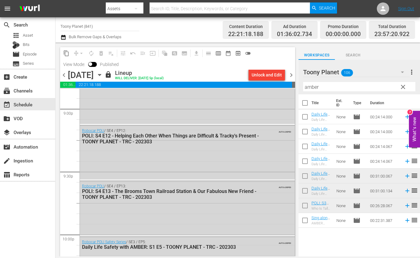
drag, startPoint x: 305, startPoint y: 83, endPoint x: 272, endPoint y: 80, distance: 32.8
click at [274, 80] on div "content_copy compress arrow_drop_down autorenew_outlined delete_forever_outline…" at bounding box center [238, 150] width 365 height 214
paste input "songsong"
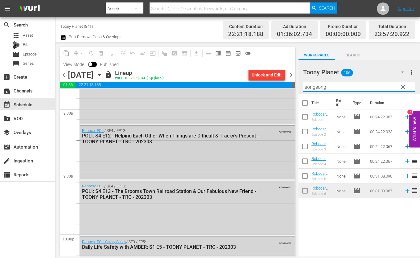
drag, startPoint x: 344, startPoint y: 248, endPoint x: 276, endPoint y: 160, distance: 111.0
click at [341, 244] on div "Title Ext. ID Type Duration Robocar POLI SongSong Museum: S1 E1 - TOONY PLANET …" at bounding box center [360, 175] width 122 height 163
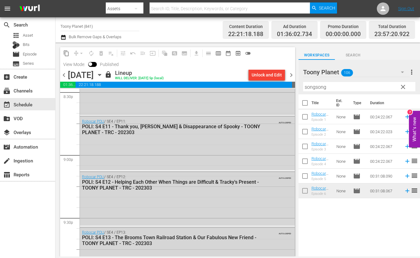
scroll to position [2551, 0]
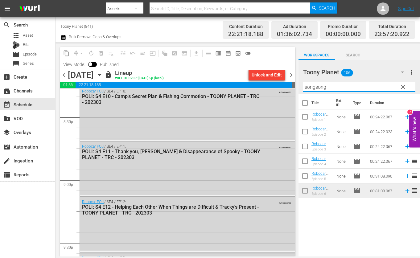
drag, startPoint x: 329, startPoint y: 86, endPoint x: 270, endPoint y: 80, distance: 59.1
click at [276, 82] on div "content_copy compress arrow_drop_down autorenew_outlined delete_forever_outline…" at bounding box center [238, 150] width 365 height 214
paste input "ing al"
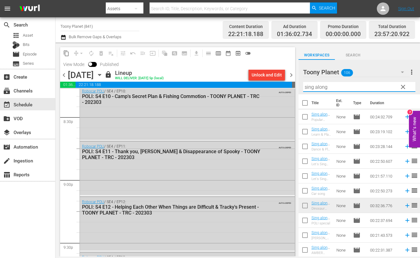
scroll to position [148, 0]
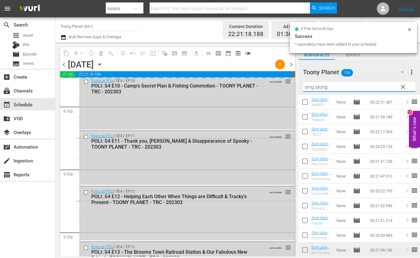
type input "sing along"
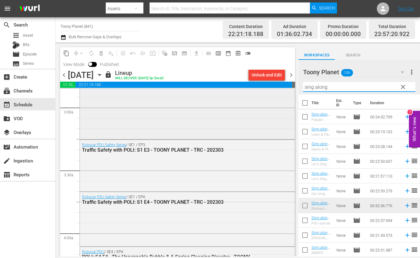
scroll to position [360, 0]
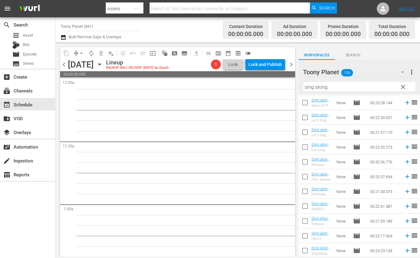
click at [64, 63] on span "chevron_left" at bounding box center [64, 65] width 8 height 8
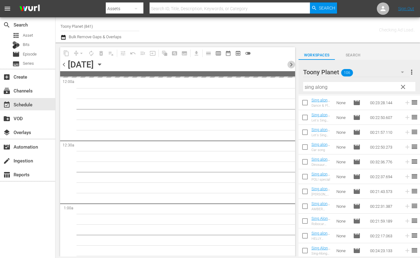
click at [290, 63] on span "chevron_right" at bounding box center [291, 65] width 8 height 8
click at [403, 86] on span "clear" at bounding box center [402, 86] width 7 height 7
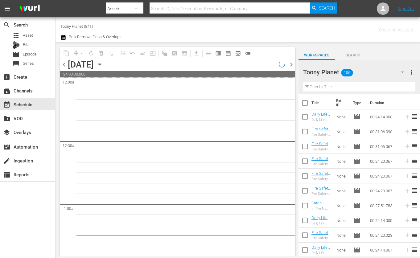
drag, startPoint x: 216, startPoint y: 184, endPoint x: 212, endPoint y: 166, distance: 18.1
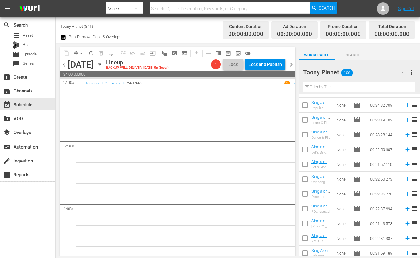
scroll to position [1421, 0]
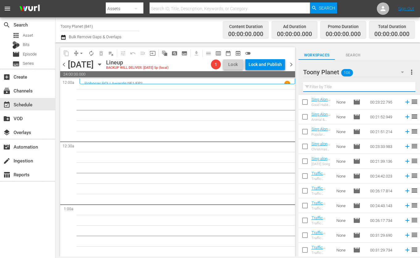
click at [330, 85] on input "text" at bounding box center [359, 87] width 112 height 10
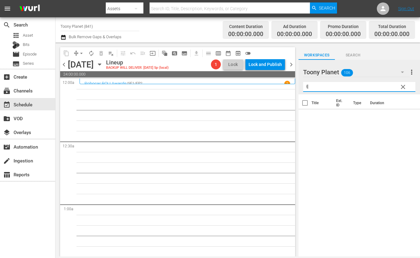
scroll to position [0, 0]
type input "ㅖ"
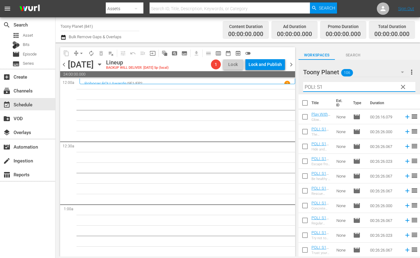
type input "POLI: S1"
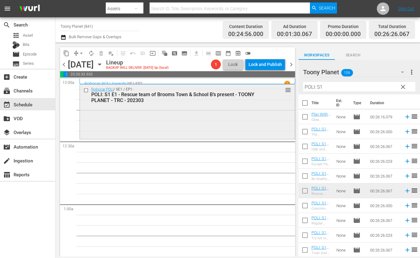
click at [106, 139] on div "Robocar POLI / SE1 / EP1: POLI: S1 E1 - Rescue team of Brooms Town & School B’s…" at bounding box center [188, 111] width 216 height 55
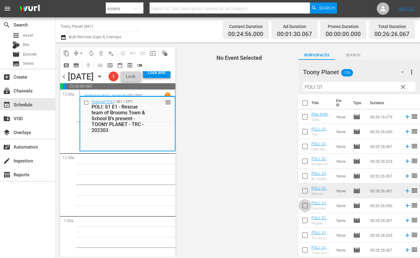
click at [305, 204] on input "checkbox" at bounding box center [305, 206] width 13 height 13
checkbox input "true"
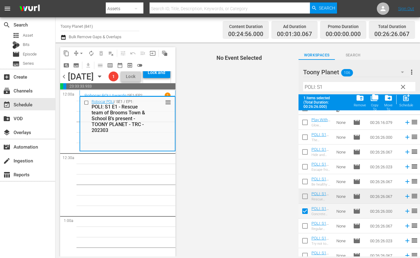
scroll to position [12, 0]
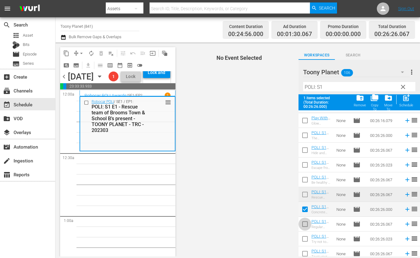
click at [304, 224] on input "checkbox" at bounding box center [305, 225] width 13 height 13
checkbox input "true"
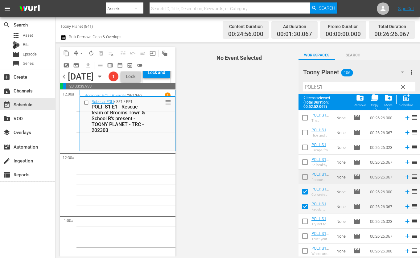
scroll to position [32, 0]
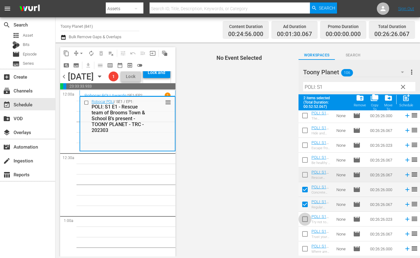
click at [302, 220] on input "checkbox" at bounding box center [305, 220] width 13 height 13
checkbox input "true"
click at [301, 233] on input "checkbox" at bounding box center [305, 235] width 13 height 13
checkbox input "true"
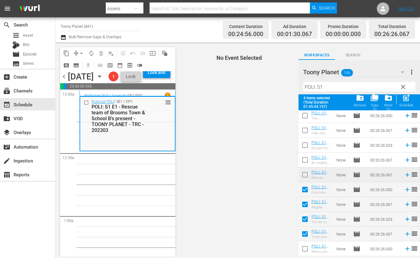
click at [414, 102] on button "post_add Schedule" at bounding box center [407, 100] width 18 height 17
checkbox input "false"
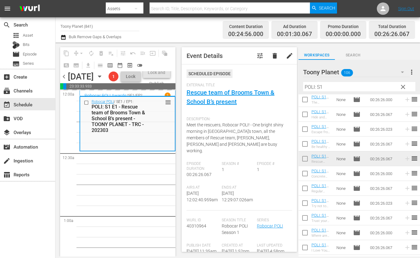
drag, startPoint x: 136, startPoint y: 227, endPoint x: 143, endPoint y: 214, distance: 15.0
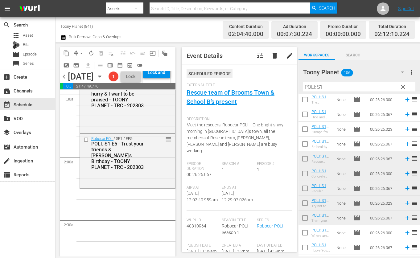
scroll to position [188, 0]
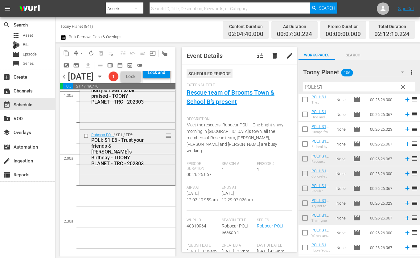
click at [97, 184] on div "Robocar POLI / SE1 / EP5: POLI: S1 E5 - Trust your friends & [PERSON_NAME]'s Bi…" at bounding box center [127, 157] width 95 height 54
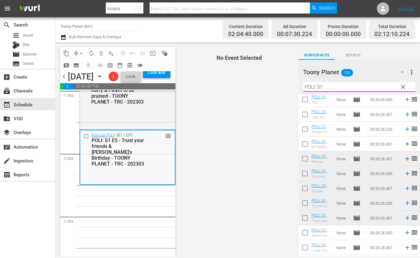
drag, startPoint x: 328, startPoint y: 85, endPoint x: 274, endPoint y: 78, distance: 54.6
click at [274, 78] on div "content_copy compress arrow_drop_down autorenew_outlined delete_forever_outline…" at bounding box center [238, 150] width 365 height 214
type input "ㄴ"
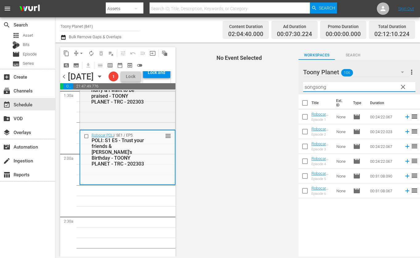
drag, startPoint x: 357, startPoint y: 90, endPoint x: 298, endPoint y: 85, distance: 59.4
click at [298, 85] on div "content_copy compress arrow_drop_down autorenew_outlined delete_forever_outline…" at bounding box center [238, 150] width 365 height 214
click at [334, 88] on input "songsong" at bounding box center [359, 87] width 112 height 10
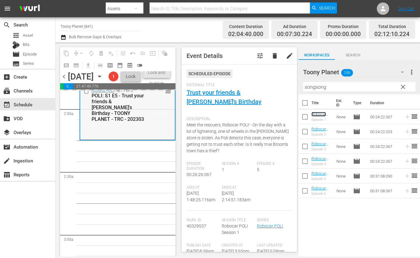
scroll to position [233, 0]
drag, startPoint x: 318, startPoint y: 115, endPoint x: 69, endPoint y: 0, distance: 274.6
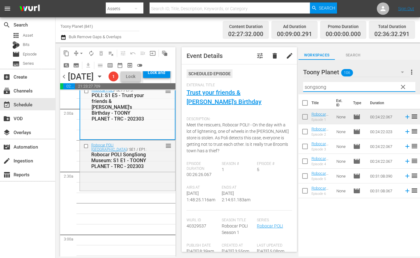
drag, startPoint x: 324, startPoint y: 84, endPoint x: 249, endPoint y: 72, distance: 76.0
click at [251, 72] on div "content_copy compress arrow_drop_down autorenew_outlined delete_forever_outline…" at bounding box center [238, 150] width 365 height 214
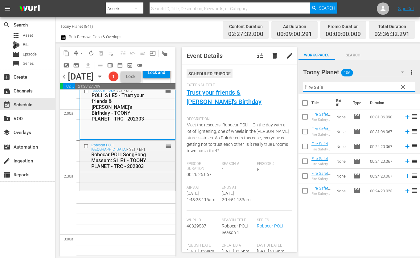
drag, startPoint x: 338, startPoint y: 207, endPoint x: 332, endPoint y: 189, distance: 18.2
click at [338, 207] on div "Title Ext. ID Type Duration Fire Safety with [PERSON_NAME]: S1 E6 - TOONY PLANE…" at bounding box center [360, 175] width 122 height 163
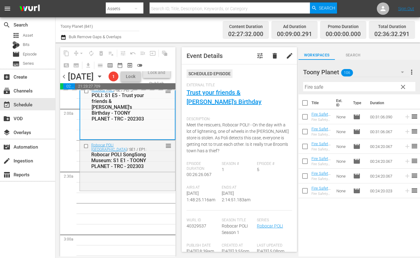
drag, startPoint x: 317, startPoint y: 128, endPoint x: 91, endPoint y: 3, distance: 258.8
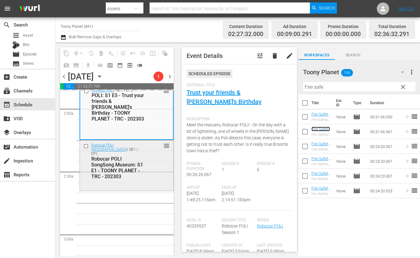
scroll to position [250, 0]
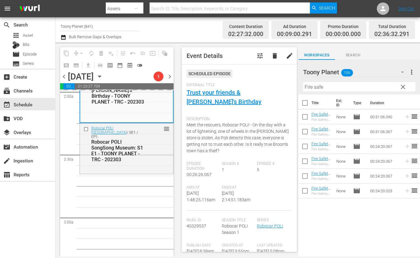
drag, startPoint x: 113, startPoint y: 208, endPoint x: 124, endPoint y: 188, distance: 22.2
click at [131, 163] on div "Robocar POLI SongSong Museum: S1 E1 - TOONY PLANET - TRC - 202303" at bounding box center [118, 150] width 54 height 23
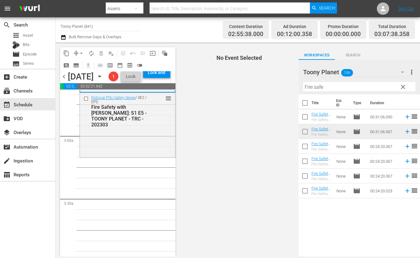
scroll to position [334, 0]
drag, startPoint x: 243, startPoint y: 213, endPoint x: 317, endPoint y: 126, distance: 114.0
click at [244, 212] on span "No Event Selected" at bounding box center [238, 150] width 122 height 214
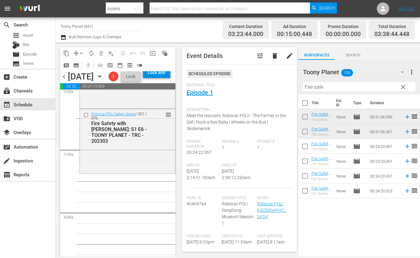
scroll to position [394, 0]
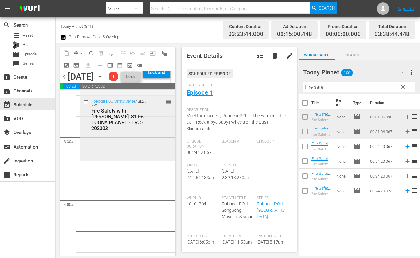
click at [107, 160] on div "Robocar POLI Safety Series / SE2 / EP6: Fire Safety with [PERSON_NAME]: S1 E6 -…" at bounding box center [127, 128] width 95 height 63
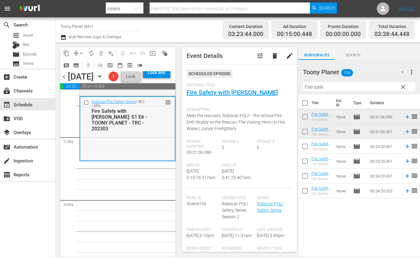
click at [173, 159] on div "Robocar POLI Safety Series / SE2 / EP6: Fire Safety with [PERSON_NAME]: S1 E6 -…" at bounding box center [127, 128] width 95 height 63
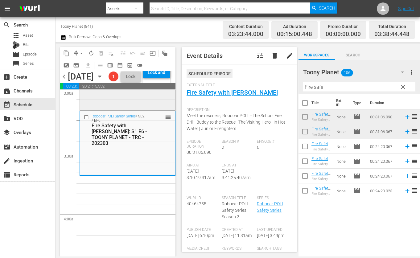
scroll to position [381, 0]
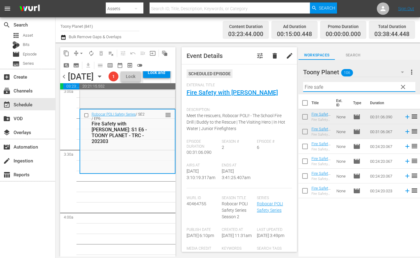
drag, startPoint x: 266, startPoint y: 80, endPoint x: 254, endPoint y: 78, distance: 11.6
click at [254, 78] on div "content_copy compress arrow_drop_down autorenew_outlined delete_forever_outline…" at bounding box center [238, 150] width 365 height 214
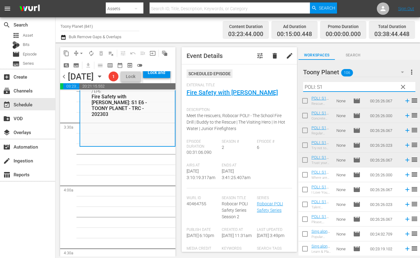
scroll to position [98, 0]
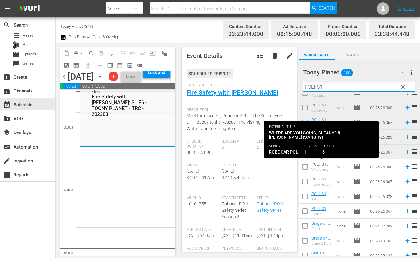
type input "POLI: S1"
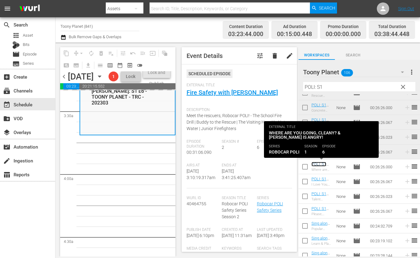
scroll to position [419, 0]
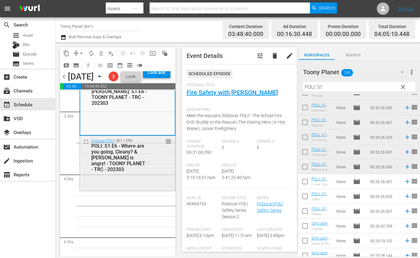
click at [130, 190] on div "Robocar POLI / SE1 / EP6: POLI: S1 E6 - Where are you going, Cleany? & [PERSON_…" at bounding box center [127, 163] width 95 height 54
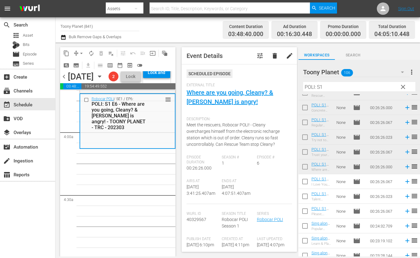
scroll to position [513, 0]
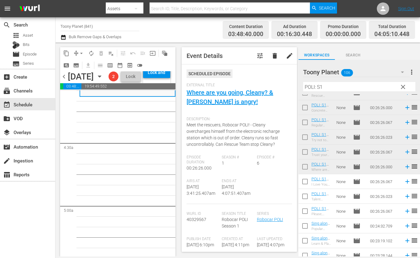
click at [302, 185] on input "checkbox" at bounding box center [305, 182] width 13 height 13
checkbox input "true"
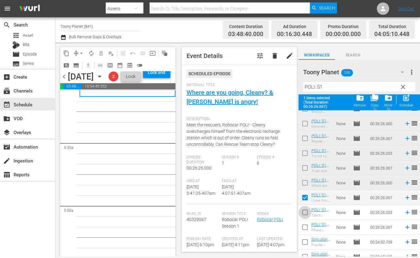
click at [304, 218] on input "checkbox" at bounding box center [305, 213] width 13 height 13
checkbox input "true"
click at [305, 226] on input "checkbox" at bounding box center [305, 228] width 13 height 13
checkbox input "true"
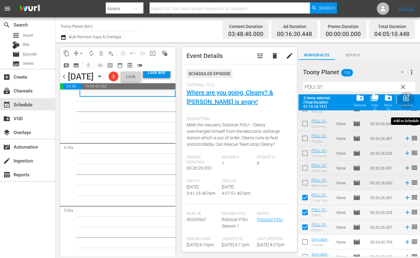
click at [406, 105] on div "Schedule" at bounding box center [406, 105] width 14 height 4
checkbox input "false"
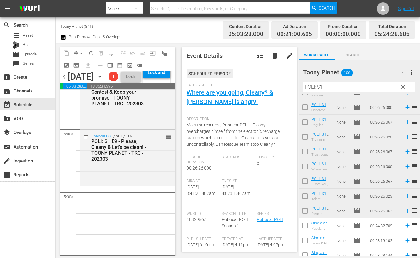
scroll to position [609, 0]
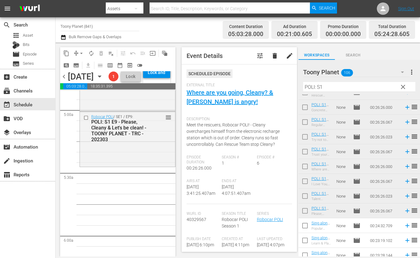
drag, startPoint x: 285, startPoint y: 82, endPoint x: 272, endPoint y: 80, distance: 13.7
click at [272, 80] on div "content_copy compress arrow_drop_down autorenew_outlined delete_forever_outline…" at bounding box center [238, 150] width 365 height 214
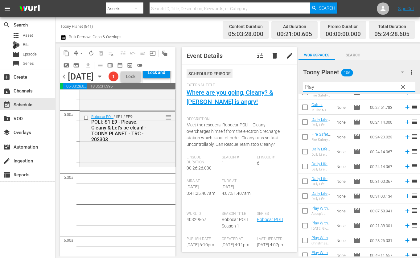
scroll to position [0, 0]
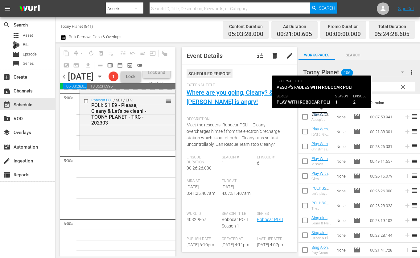
scroll to position [640, 0]
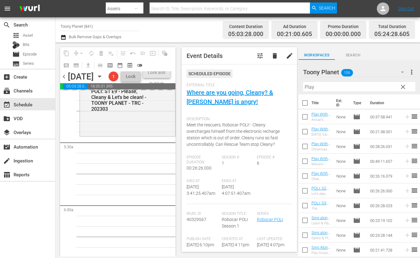
drag, startPoint x: 323, startPoint y: 113, endPoint x: 94, endPoint y: 6, distance: 252.5
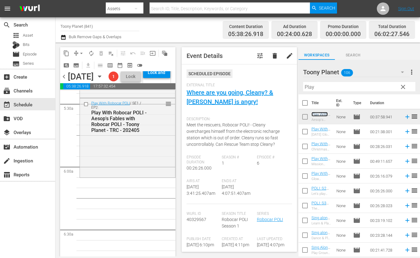
scroll to position [685, 0]
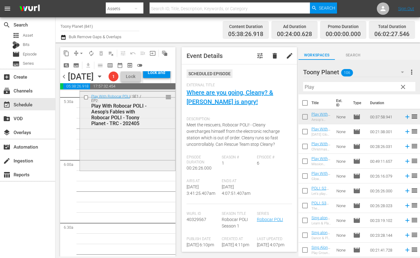
click at [120, 169] on div "Play With Robocar POLI / SE1 / EP2: Play With Robocar POLI - Aesop's Fables wit…" at bounding box center [127, 131] width 95 height 78
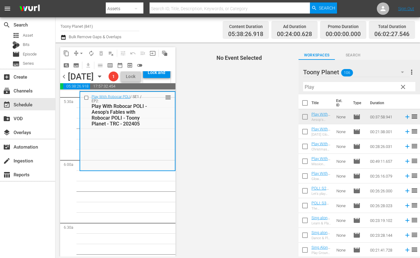
click at [281, 86] on div "content_copy compress arrow_drop_down autorenew_outlined delete_forever_outline…" at bounding box center [238, 150] width 365 height 214
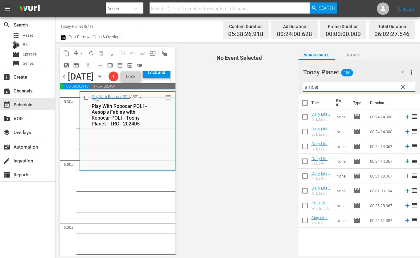
type input "amber"
drag, startPoint x: 155, startPoint y: 215, endPoint x: 270, endPoint y: 137, distance: 138.2
click at [303, 112] on input "checkbox" at bounding box center [305, 118] width 13 height 13
checkbox input "true"
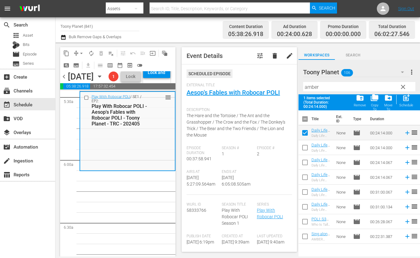
click at [303, 159] on input "checkbox" at bounding box center [305, 163] width 13 height 13
checkbox input "true"
click at [407, 100] on span "post_add" at bounding box center [406, 98] width 8 height 8
checkbox input "false"
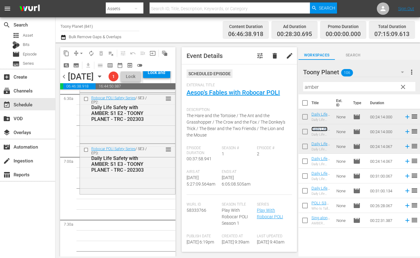
scroll to position [819, 0]
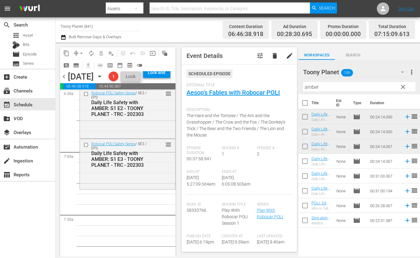
drag, startPoint x: 341, startPoint y: 87, endPoint x: 252, endPoint y: 84, distance: 88.9
click at [252, 84] on div "content_copy compress arrow_drop_down autorenew_outlined delete_forever_outline…" at bounding box center [238, 150] width 365 height 214
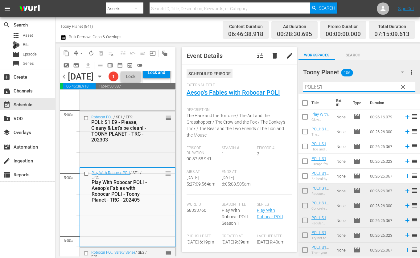
scroll to position [609, 0]
type input "POLI: S1"
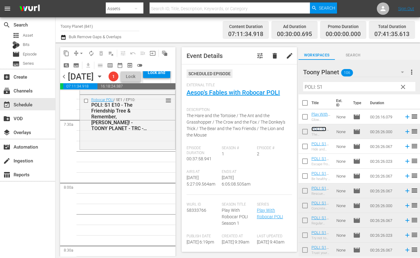
scroll to position [915, 0]
click at [136, 148] on div "Robocar POLI / SE1 / EP10: POLI: S1 E10 - The Friendship Tree & Remember, [PERS…" at bounding box center [127, 121] width 95 height 54
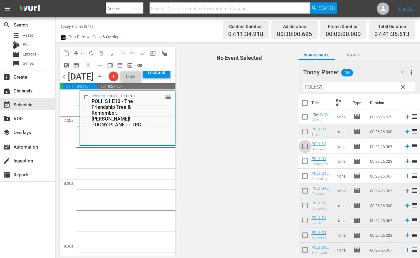
click at [299, 148] on input "checkbox" at bounding box center [305, 147] width 13 height 13
checkbox input "true"
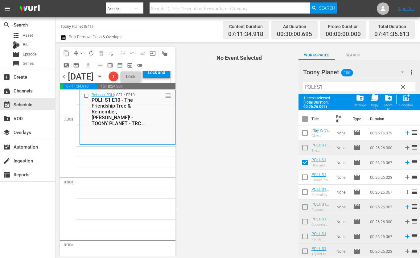
drag, startPoint x: 301, startPoint y: 178, endPoint x: 302, endPoint y: 187, distance: 9.3
click at [301, 178] on input "checkbox" at bounding box center [305, 178] width 13 height 13
checkbox input "true"
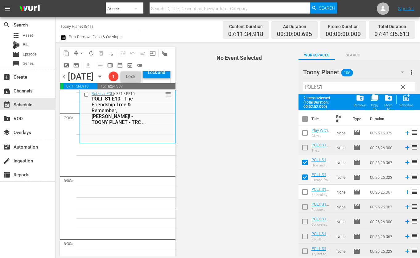
click at [303, 190] on input "checkbox" at bounding box center [305, 193] width 13 height 13
checkbox input "true"
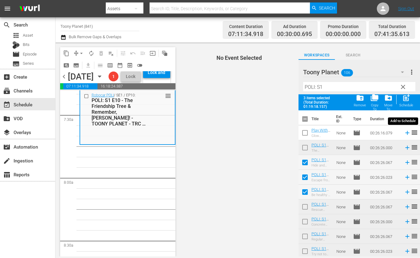
click at [406, 99] on span "post_add" at bounding box center [406, 98] width 8 height 8
checkbox input "false"
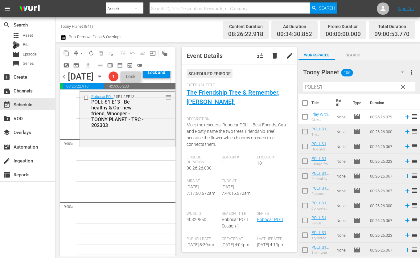
scroll to position [1084, 0]
click at [328, 86] on input "POLI: S1" at bounding box center [359, 87] width 112 height 10
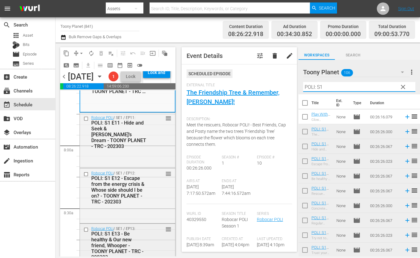
scroll to position [1079, 0]
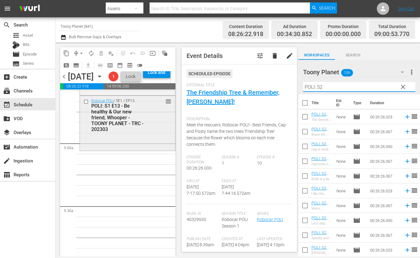
type input "POLI: S2"
drag, startPoint x: 124, startPoint y: 170, endPoint x: 338, endPoint y: 178, distance: 214.8
click at [124, 151] on div "Robocar POLI / SE1 / EP13: POLI: S1 E13 - Be healthy & Our new friend, Whooper …" at bounding box center [128, 124] width 96 height 56
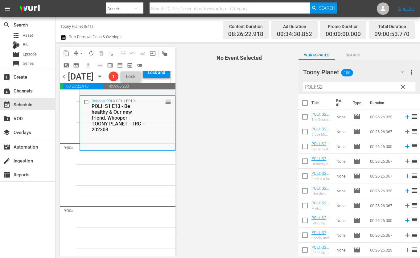
click at [303, 177] on input "checkbox" at bounding box center [305, 177] width 13 height 13
checkbox input "true"
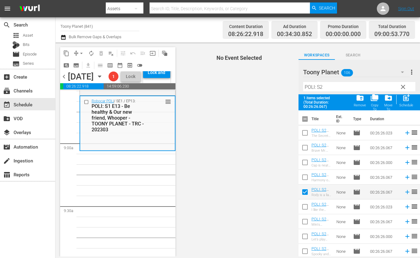
click at [299, 205] on input "checkbox" at bounding box center [305, 208] width 13 height 13
checkbox input "true"
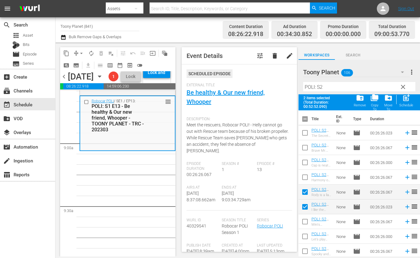
click at [404, 101] on span "post_add" at bounding box center [406, 98] width 8 height 8
checkbox input "false"
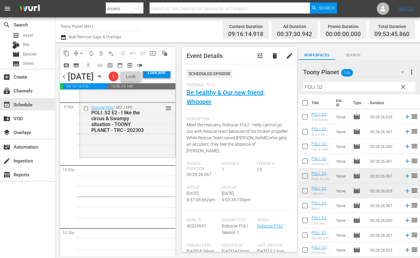
scroll to position [1184, 0]
click at [130, 155] on div "Robocar POLI / SE2 / EP2: POLI: S2 E2 - I like the circus & Swampy situation - …" at bounding box center [127, 129] width 95 height 54
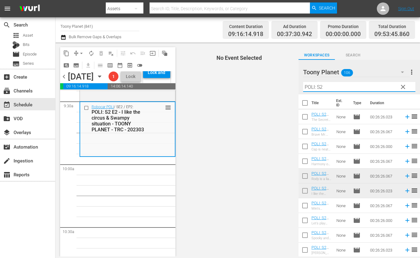
drag, startPoint x: 315, startPoint y: 87, endPoint x: 288, endPoint y: 85, distance: 27.5
click at [288, 85] on div "content_copy compress arrow_drop_down autorenew_outlined delete_forever_outline…" at bounding box center [238, 150] width 365 height 214
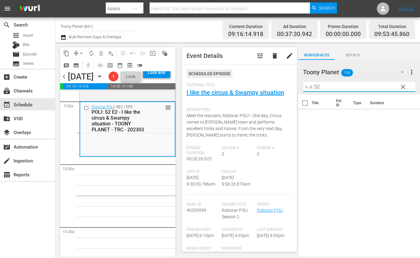
drag, startPoint x: 299, startPoint y: 85, endPoint x: 226, endPoint y: 80, distance: 73.6
click at [234, 81] on div "content_copy compress arrow_drop_down autorenew_outlined delete_forever_outline…" at bounding box center [238, 150] width 365 height 214
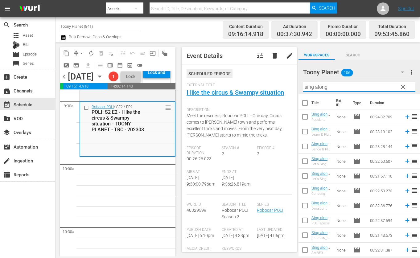
drag, startPoint x: 334, startPoint y: 84, endPoint x: 235, endPoint y: 75, distance: 99.0
click at [236, 75] on div "content_copy compress arrow_drop_down autorenew_outlined delete_forever_outline…" at bounding box center [238, 150] width 365 height 214
drag, startPoint x: 348, startPoint y: 84, endPoint x: 259, endPoint y: 78, distance: 89.0
click at [259, 78] on div "content_copy compress arrow_drop_down autorenew_outlined delete_forever_outline…" at bounding box center [238, 150] width 365 height 214
click at [319, 86] on input "sing along" at bounding box center [359, 87] width 112 height 10
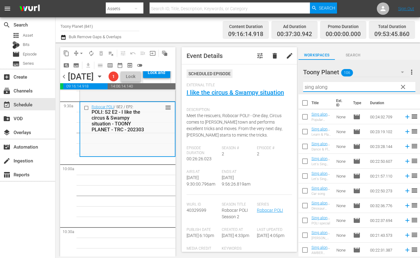
click at [319, 86] on input "sing along" at bounding box center [359, 87] width 112 height 10
type input "sing along"
drag, startPoint x: 129, startPoint y: 208, endPoint x: 295, endPoint y: 173, distance: 169.2
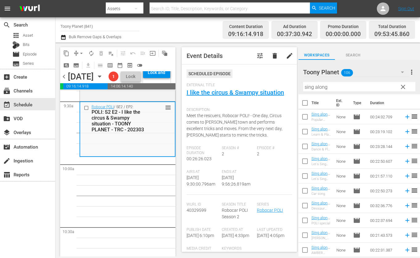
scroll to position [148, 0]
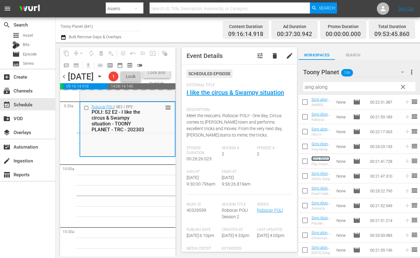
drag, startPoint x: 323, startPoint y: 158, endPoint x: 109, endPoint y: 10, distance: 259.5
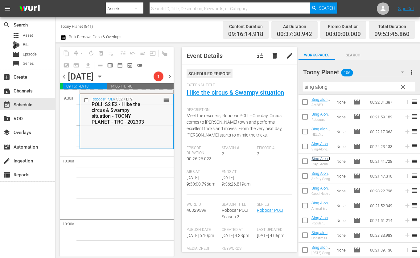
scroll to position [1201, 0]
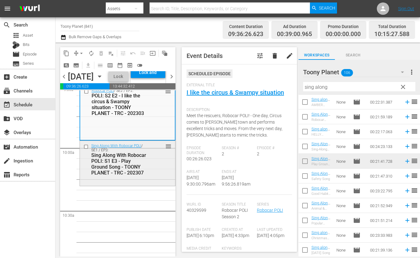
click at [118, 178] on div "Sing Along With Robocar POLI / SE1 / EP3: Sing Along With Robocar POLI: S1 E3 -…" at bounding box center [127, 159] width 95 height 37
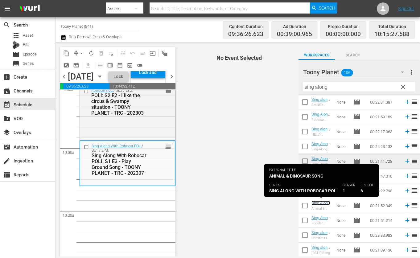
click at [316, 204] on link "Sing Along With Robocar POLI: S1 E6 - Animal & Dinosaur Song - TOONY PLANET - T…" at bounding box center [321, 226] width 20 height 51
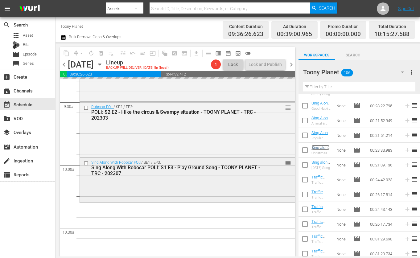
scroll to position [1196, 0]
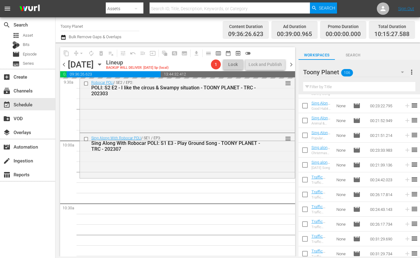
drag, startPoint x: 316, startPoint y: 149, endPoint x: 67, endPoint y: 9, distance: 286.4
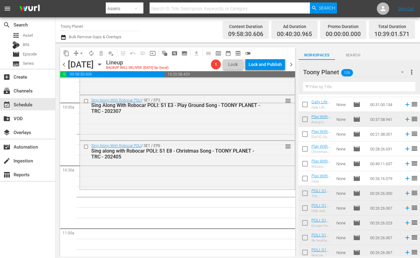
scroll to position [0, 0]
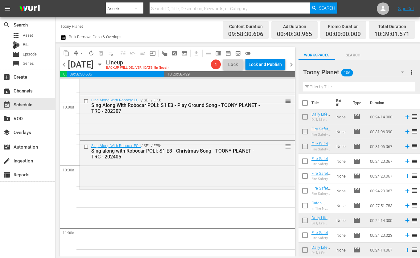
click at [320, 85] on input "text" at bounding box center [359, 87] width 112 height 10
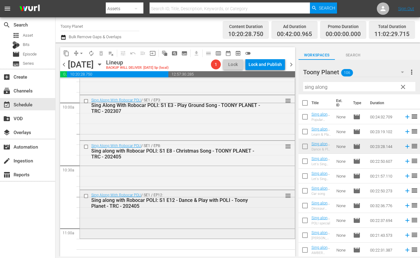
click at [168, 214] on div "Sing Along With Robocar POLI / SE1 / EP12: Sing along with Robocar POLI: S1 E12…" at bounding box center [187, 213] width 215 height 47
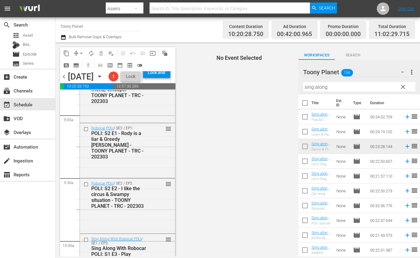
scroll to position [1186, 0]
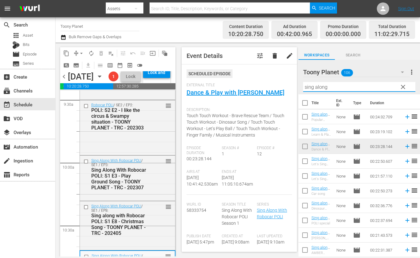
click at [208, 78] on div "content_copy compress arrow_drop_down autorenew_outlined delete_forever_outline…" at bounding box center [238, 150] width 365 height 214
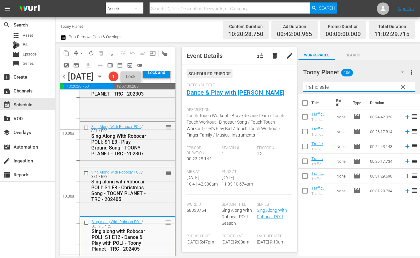
scroll to position [1196, 0]
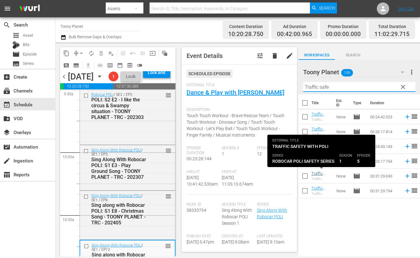
type input "Traffic safe"
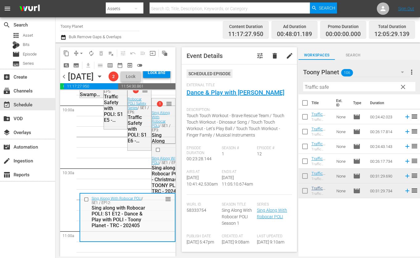
scroll to position [1250, 0]
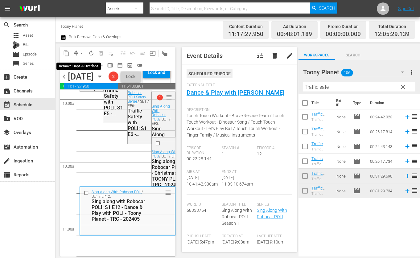
click at [80, 51] on span "arrow_drop_down" at bounding box center [81, 53] width 6 height 6
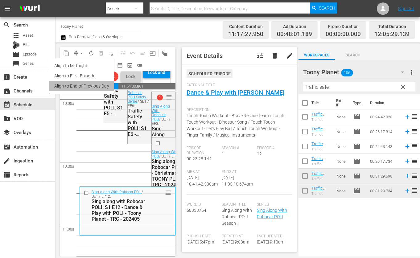
click at [82, 85] on li "Align to End of Previous Day" at bounding box center [81, 86] width 65 height 10
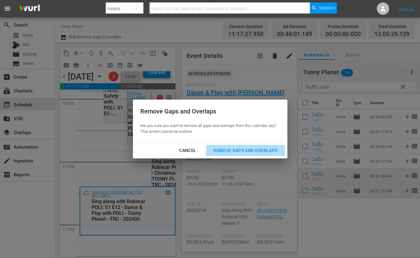
drag, startPoint x: 242, startPoint y: 151, endPoint x: 167, endPoint y: 154, distance: 75.3
click at [242, 151] on div "Remove Gaps and Overlaps" at bounding box center [245, 151] width 74 height 8
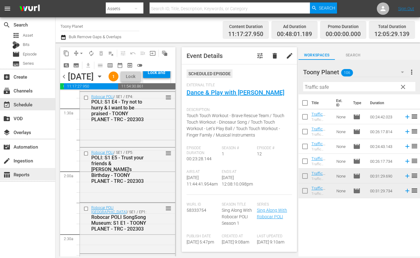
scroll to position [0, 0]
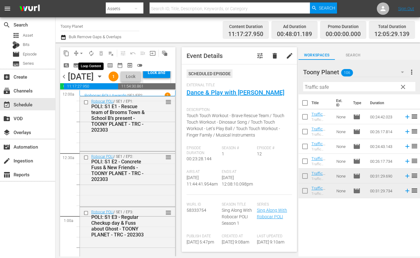
click at [93, 52] on span "autorenew_outlined" at bounding box center [91, 53] width 6 height 6
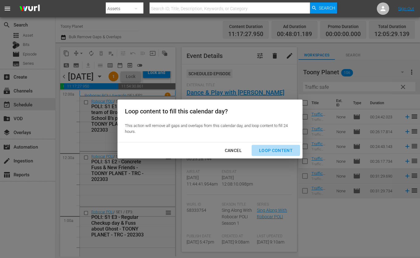
click at [273, 149] on div "Loop Content" at bounding box center [275, 151] width 43 height 8
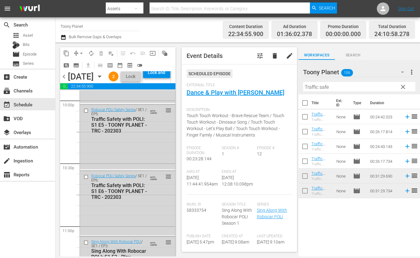
scroll to position [2902, 0]
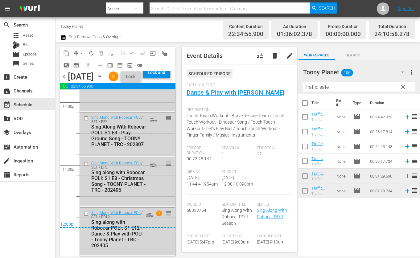
click at [161, 78] on div "Lock and Publish" at bounding box center [156, 72] width 21 height 11
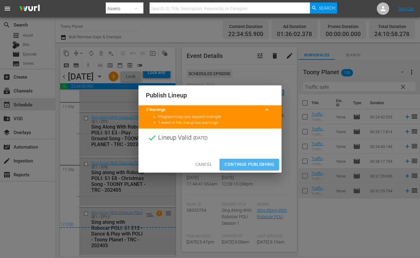
click at [225, 164] on span "Continue Publishing" at bounding box center [250, 165] width 50 height 8
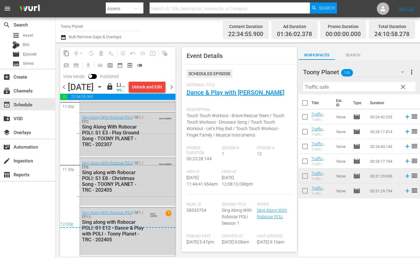
scroll to position [2903, 0]
